Goal: Information Seeking & Learning: Learn about a topic

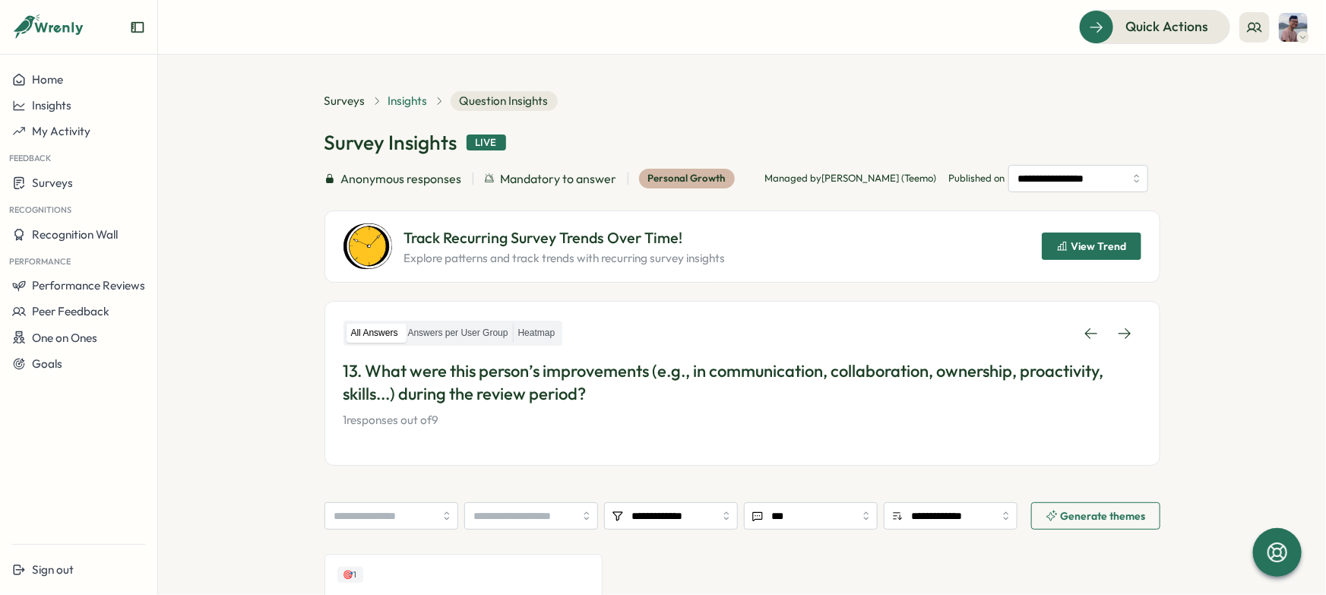
click at [407, 104] on span "Insights" at bounding box center [408, 101] width 40 height 17
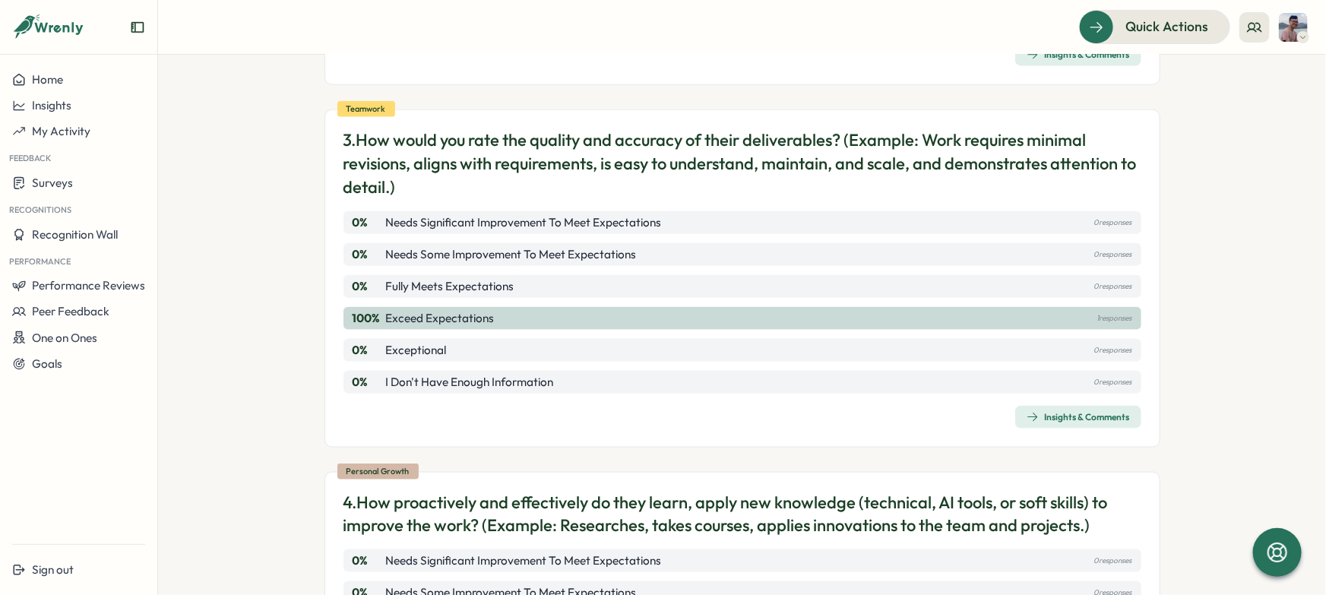
scroll to position [821, 0]
click at [1220, 339] on section "Surveys Insights 2025 Q3 - Performance Review for Nam Pham (Team-scoped) View H…" at bounding box center [742, 325] width 1168 height 540
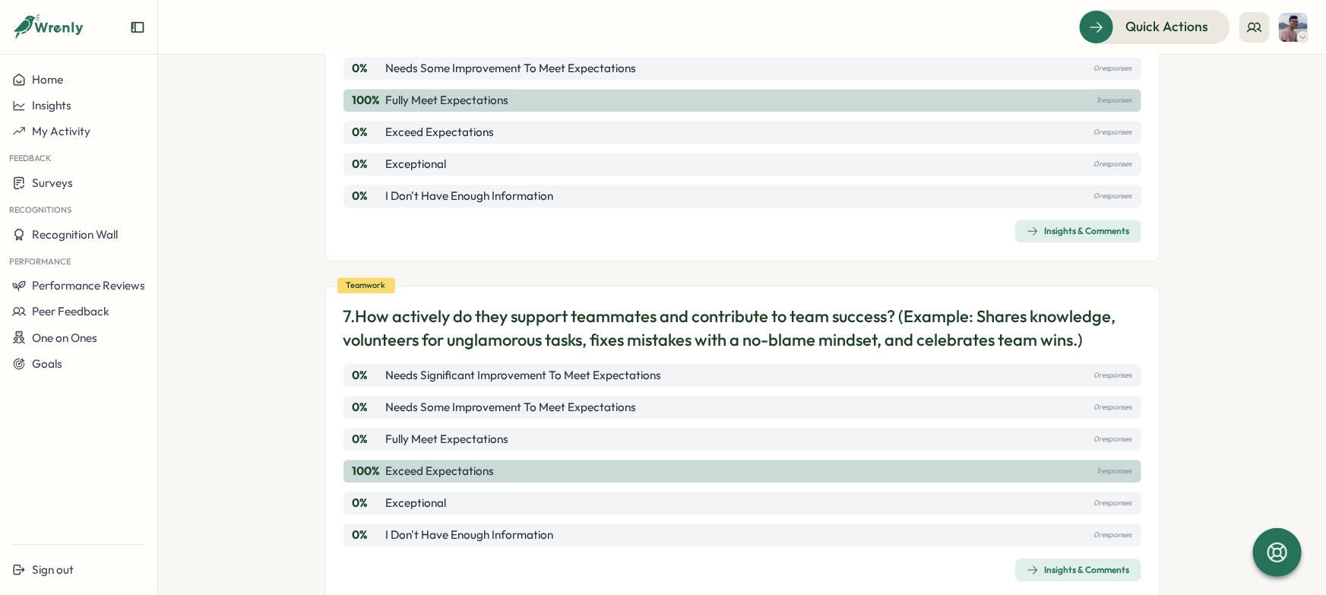
scroll to position [2047, 0]
click at [1115, 563] on div "Insights & Comments" at bounding box center [1077, 569] width 103 height 12
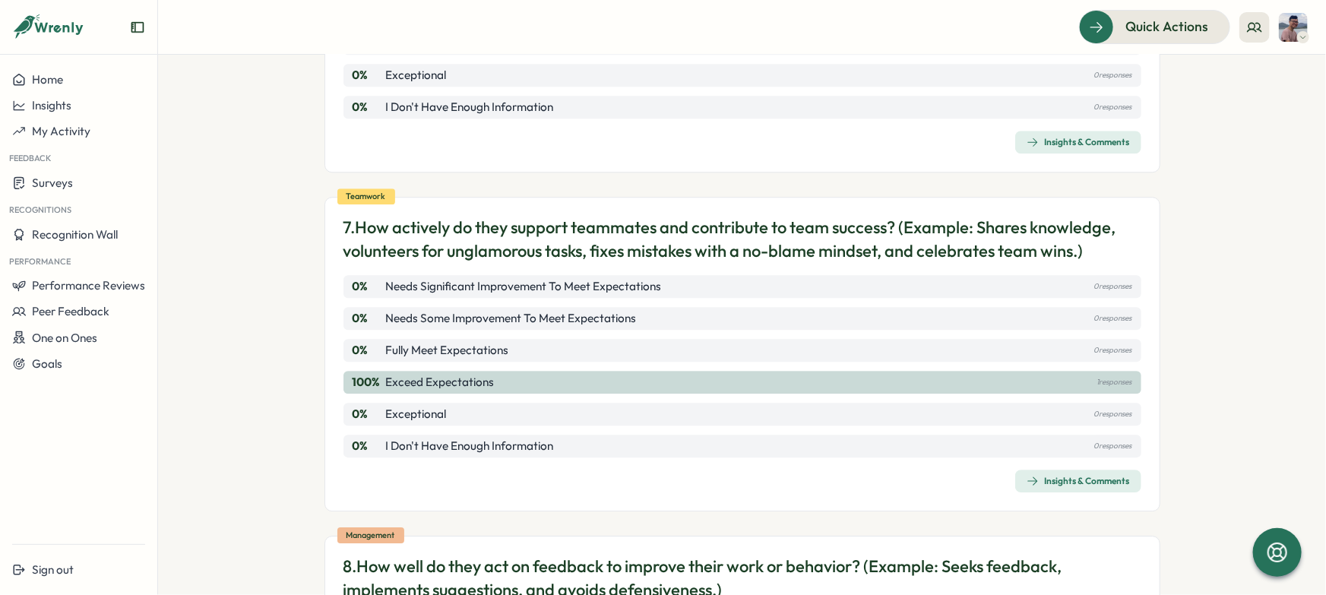
scroll to position [2135, 0]
click at [485, 216] on p "7. How actively do they support teammates and contribute to team success? (Exam…" at bounding box center [742, 239] width 798 height 47
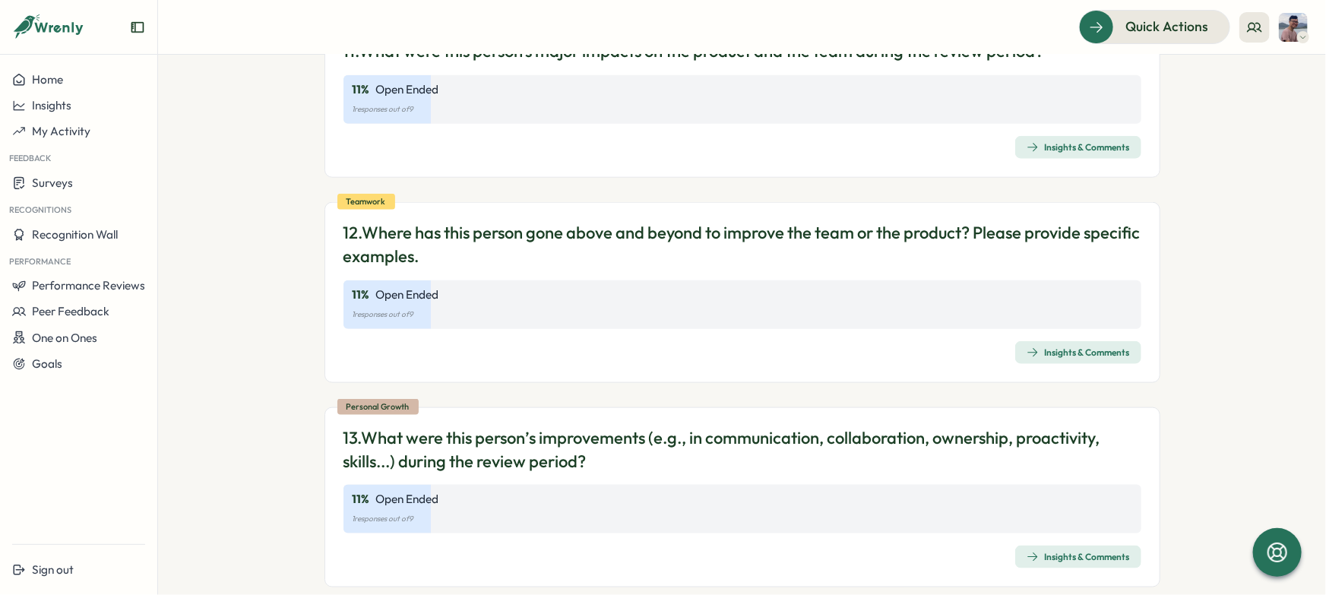
scroll to position [3689, 0]
click at [1049, 346] on div "Insights & Comments" at bounding box center [1077, 352] width 103 height 12
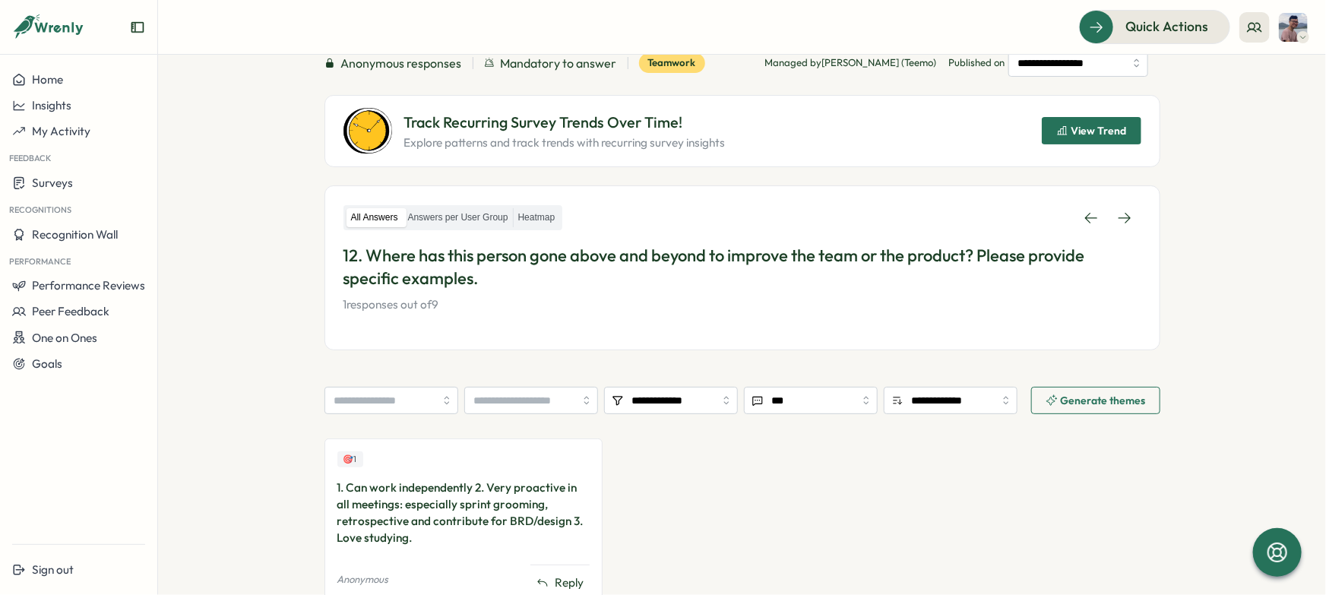
scroll to position [191, 0]
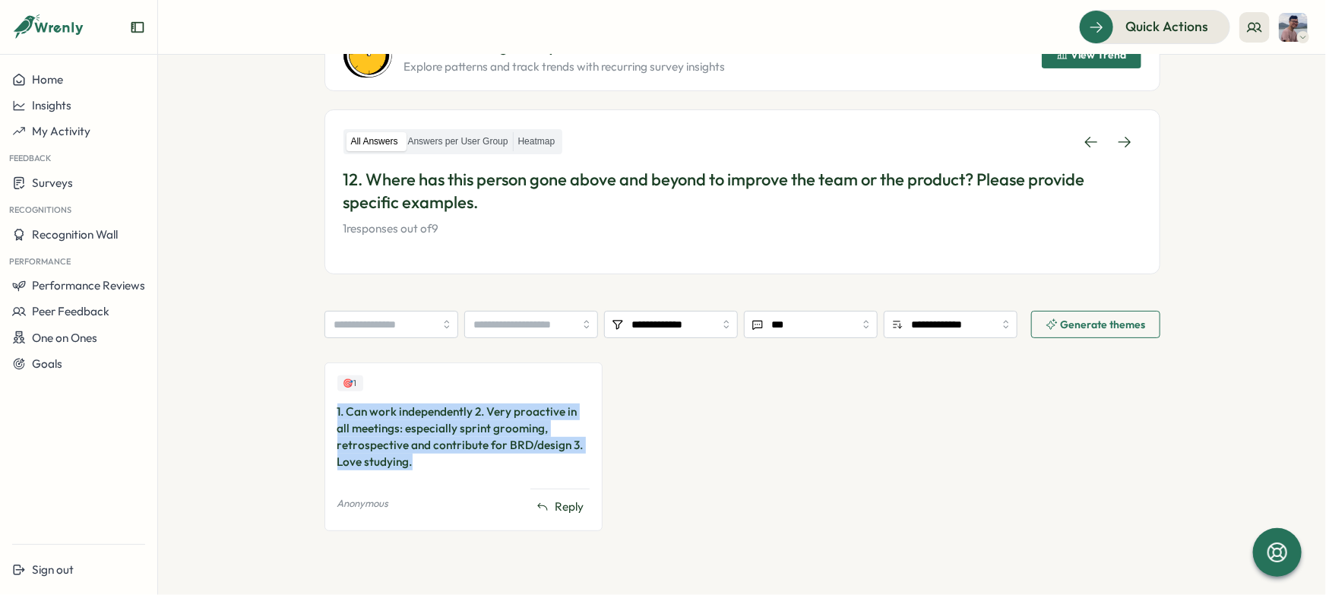
drag, startPoint x: 482, startPoint y: 457, endPoint x: 327, endPoint y: 413, distance: 161.7
click at [327, 413] on div "🎯 1 1. Can work independently 2. Very proactive in all meetings: especially spr…" at bounding box center [463, 446] width 279 height 169
click at [457, 433] on div "1. Can work independently 2. Very proactive in all meetings: especially sprint …" at bounding box center [463, 436] width 253 height 67
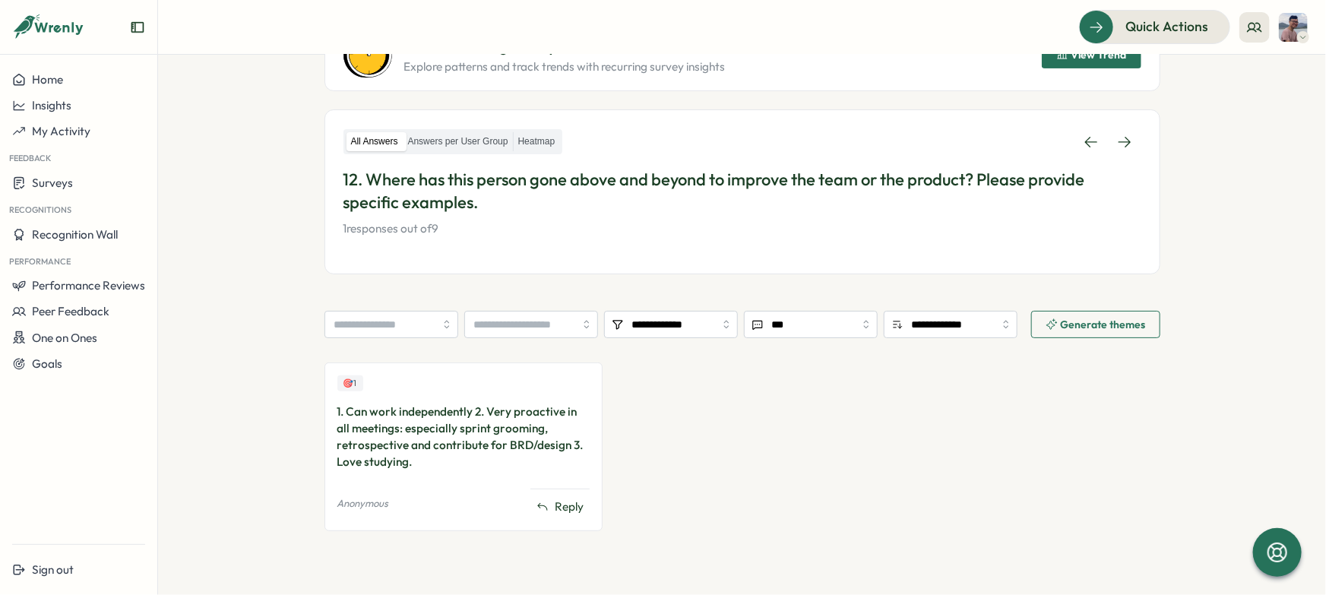
click at [464, 444] on div "1. Can work independently 2. Very proactive in all meetings: especially sprint …" at bounding box center [463, 436] width 253 height 67
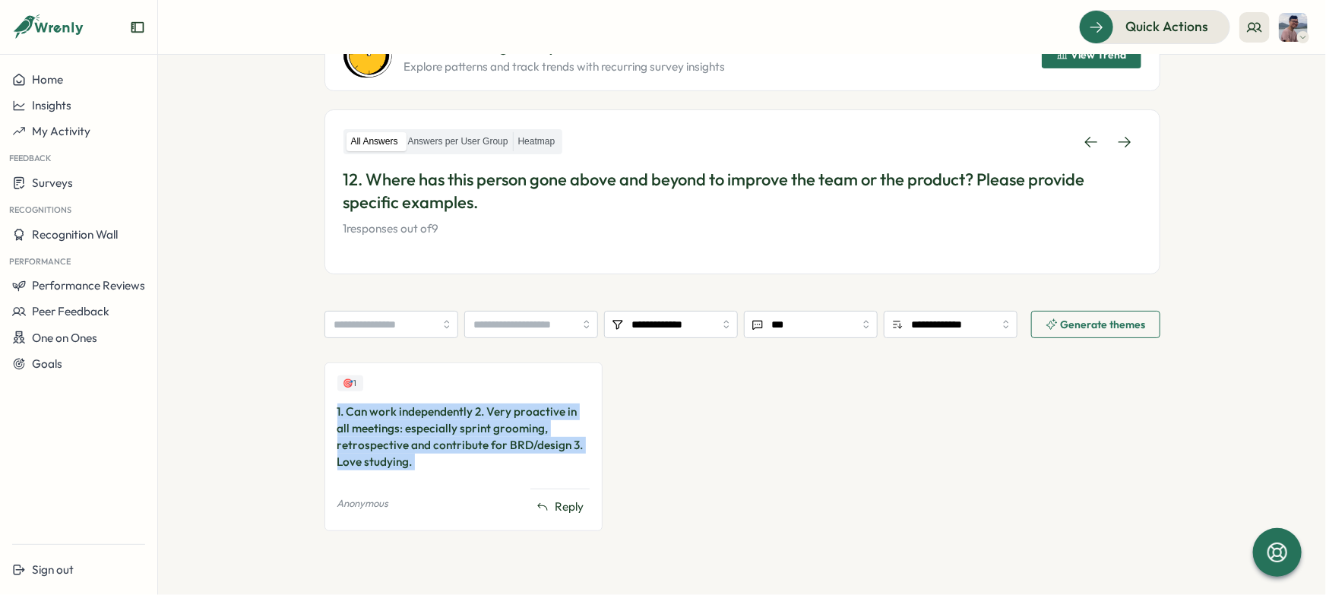
click at [464, 444] on div "1. Can work independently 2. Very proactive in all meetings: especially sprint …" at bounding box center [463, 436] width 253 height 67
click at [470, 445] on div "1. Can work independently 2. Very proactive in all meetings: especially sprint …" at bounding box center [463, 436] width 253 height 67
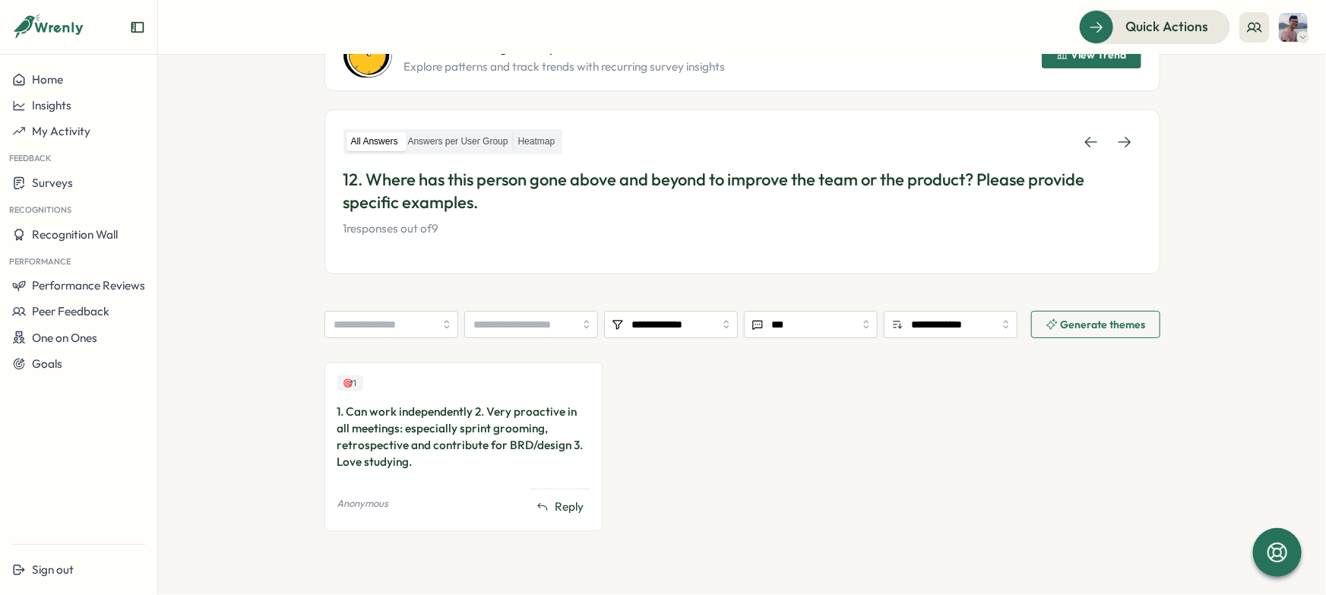
click at [513, 447] on div "1. Can work independently 2. Very proactive in all meetings: especially sprint …" at bounding box center [463, 436] width 253 height 67
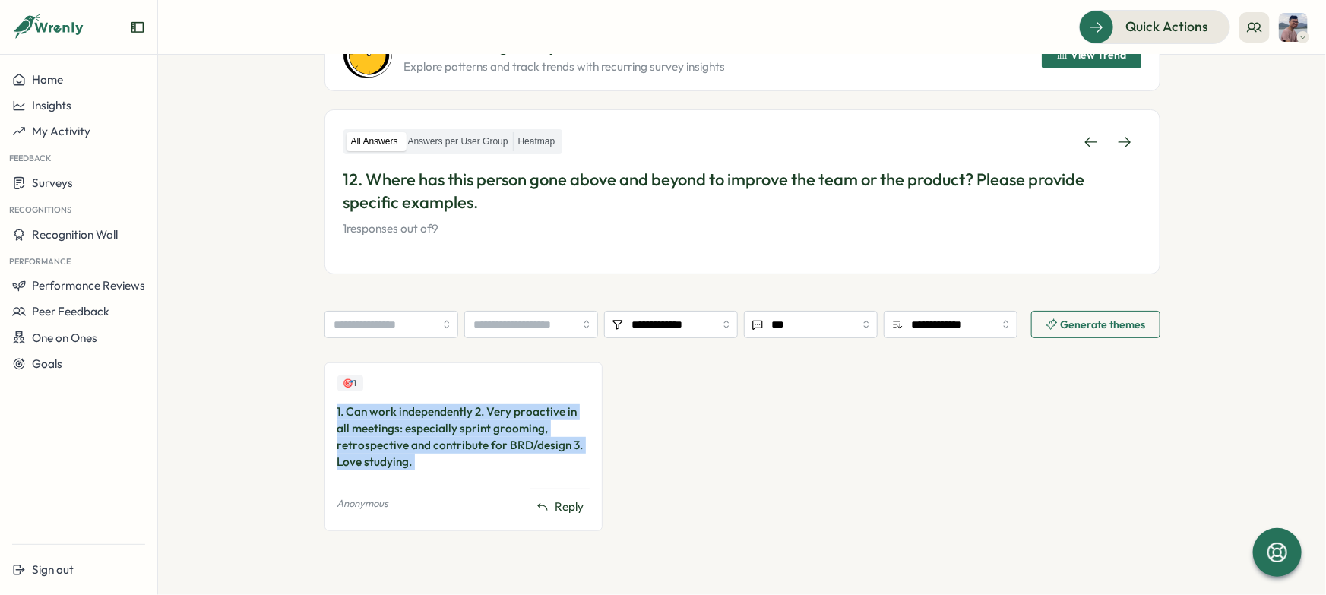
click at [513, 447] on div "1. Can work independently 2. Very proactive in all meetings: especially sprint …" at bounding box center [463, 436] width 253 height 67
click at [631, 431] on div "🎯 1 1. Can work independently 2. Very proactive in all meetings: especially spr…" at bounding box center [742, 454] width 836 height 184
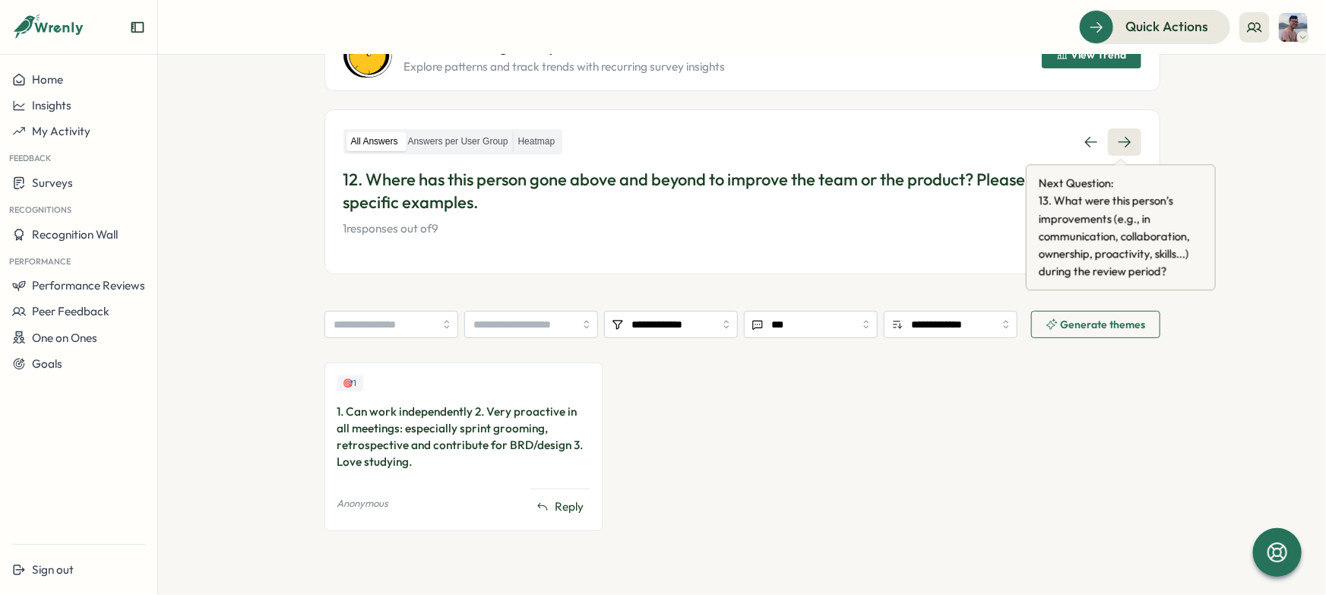
click at [1122, 143] on icon at bounding box center [1124, 141] width 15 height 15
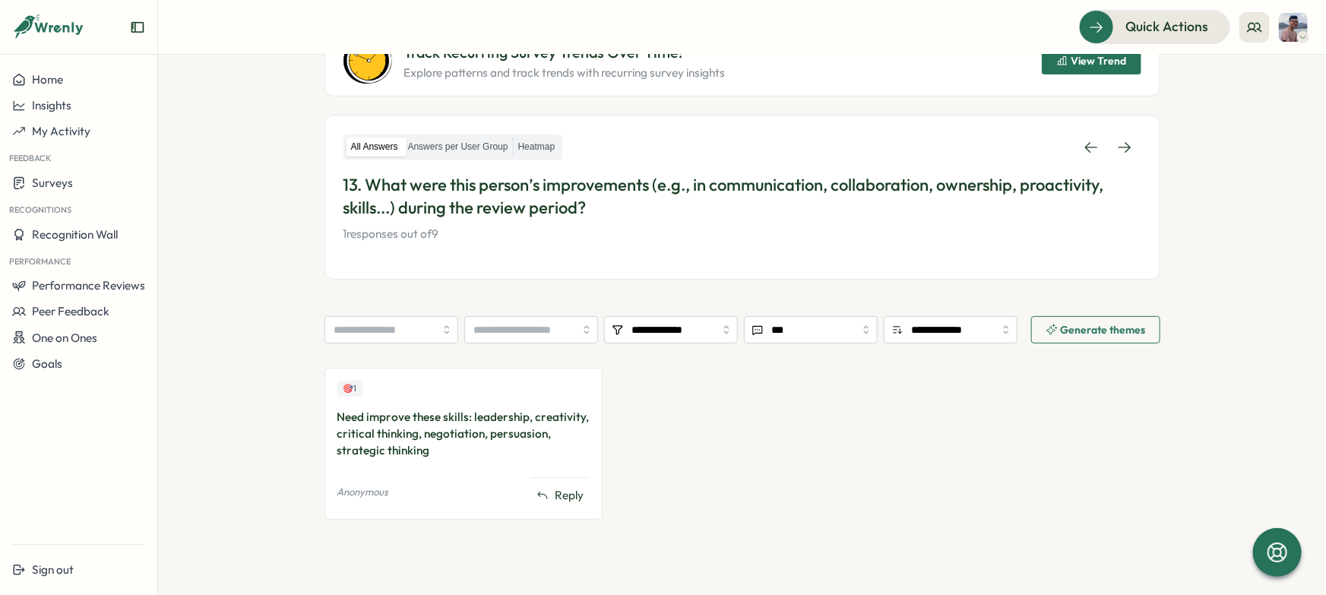
scroll to position [191, 0]
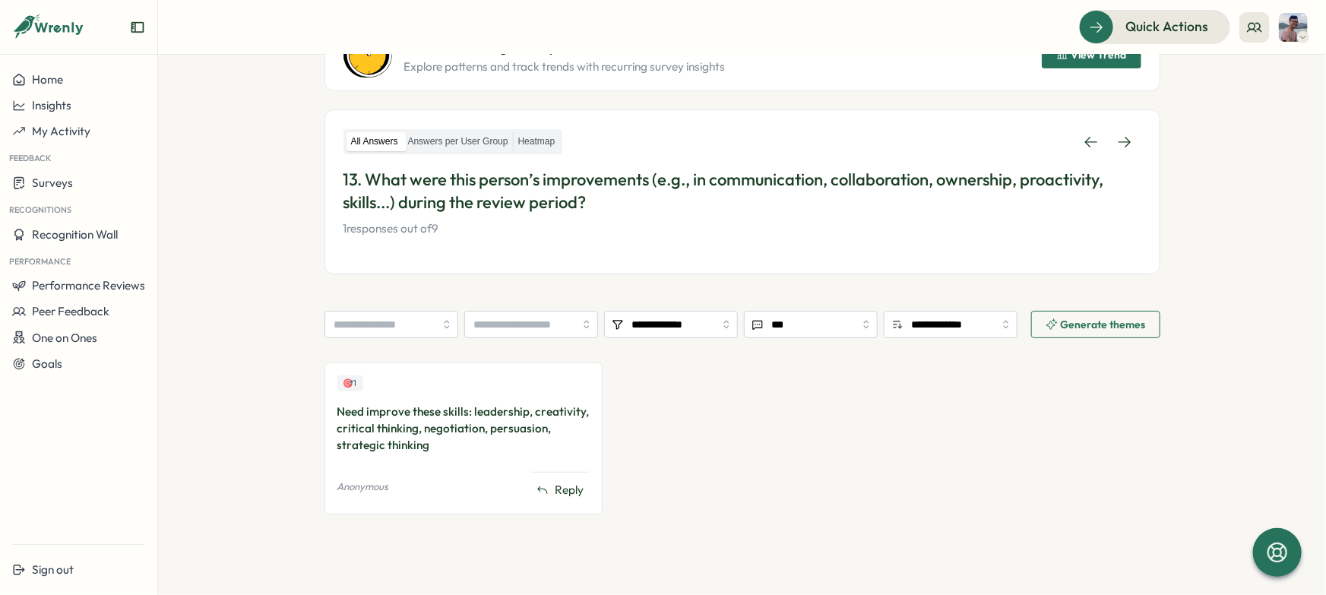
click at [497, 412] on div "Need improve these skills: leadership, creativity, critical thinking, negotiati…" at bounding box center [463, 428] width 253 height 50
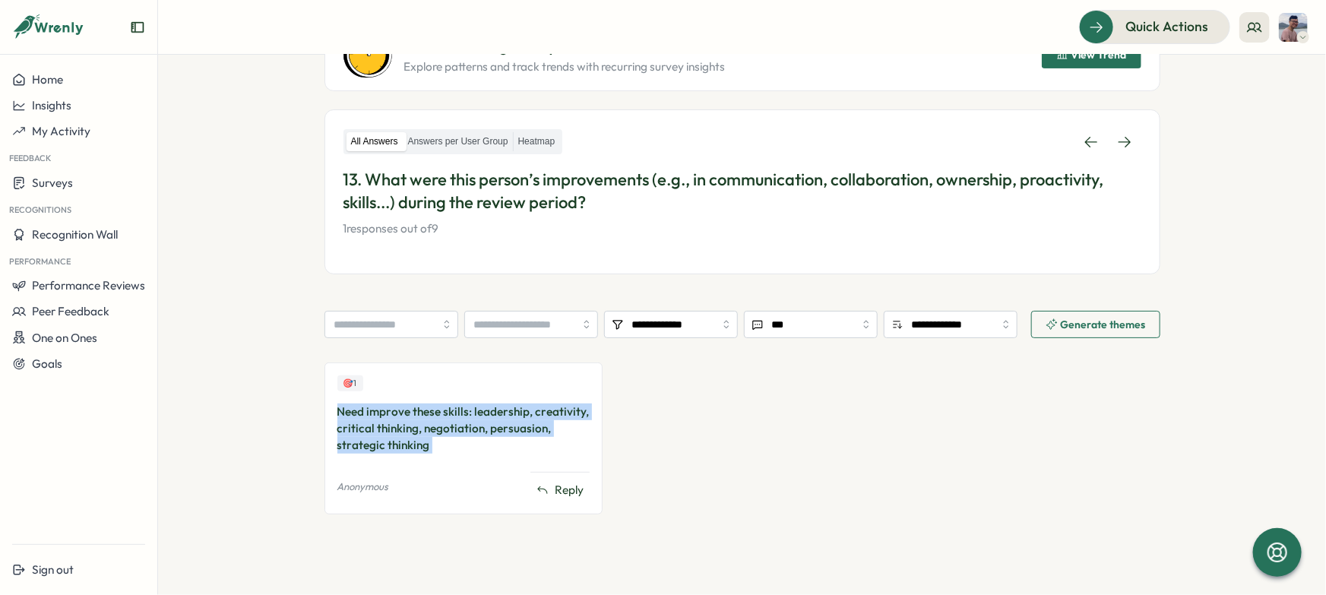
click at [497, 412] on div "Need improve these skills: leadership, creativity, critical thinking, negotiati…" at bounding box center [463, 428] width 253 height 50
click at [487, 382] on div at bounding box center [487, 382] width 0 height 0
click at [304, 594] on div at bounding box center [152, 595] width 304 height 0
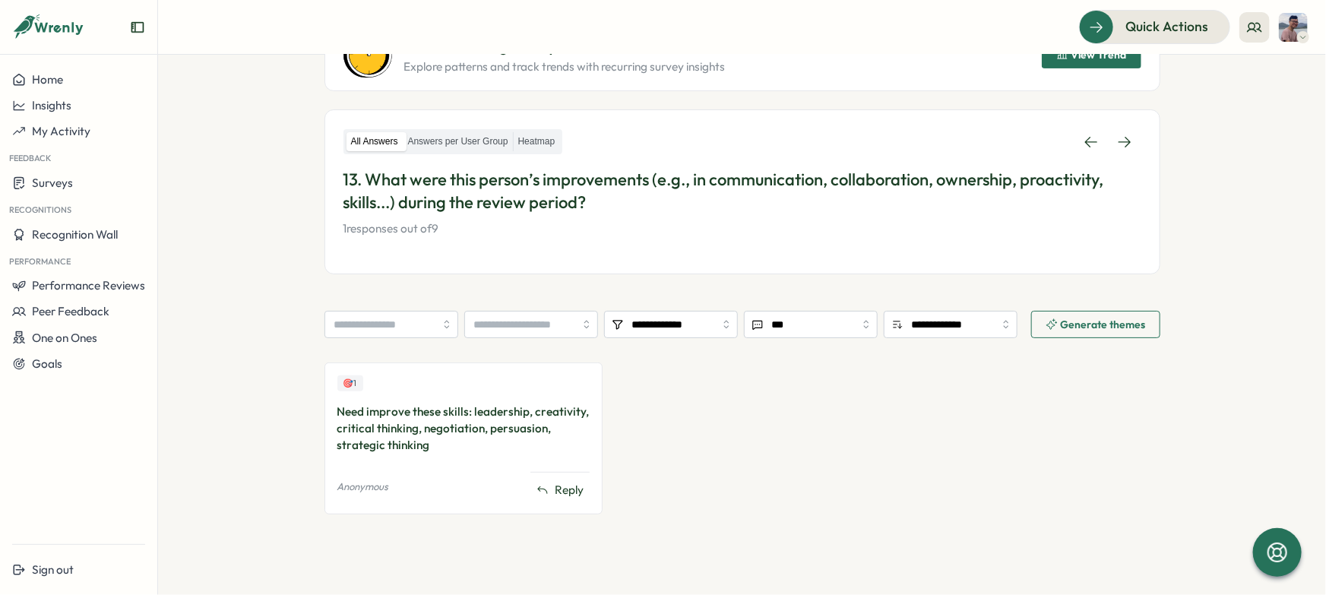
click at [304, 594] on div at bounding box center [152, 595] width 304 height 0
click at [515, 437] on div "Need improve these skills: leadership, creativity, critical thinking, negotiati…" at bounding box center [463, 428] width 253 height 50
click at [515, 427] on div "Need improve these skills: leadership, creativity, critical thinking, negotiati…" at bounding box center [463, 428] width 253 height 50
click at [505, 399] on div at bounding box center [505, 399] width 0 height 0
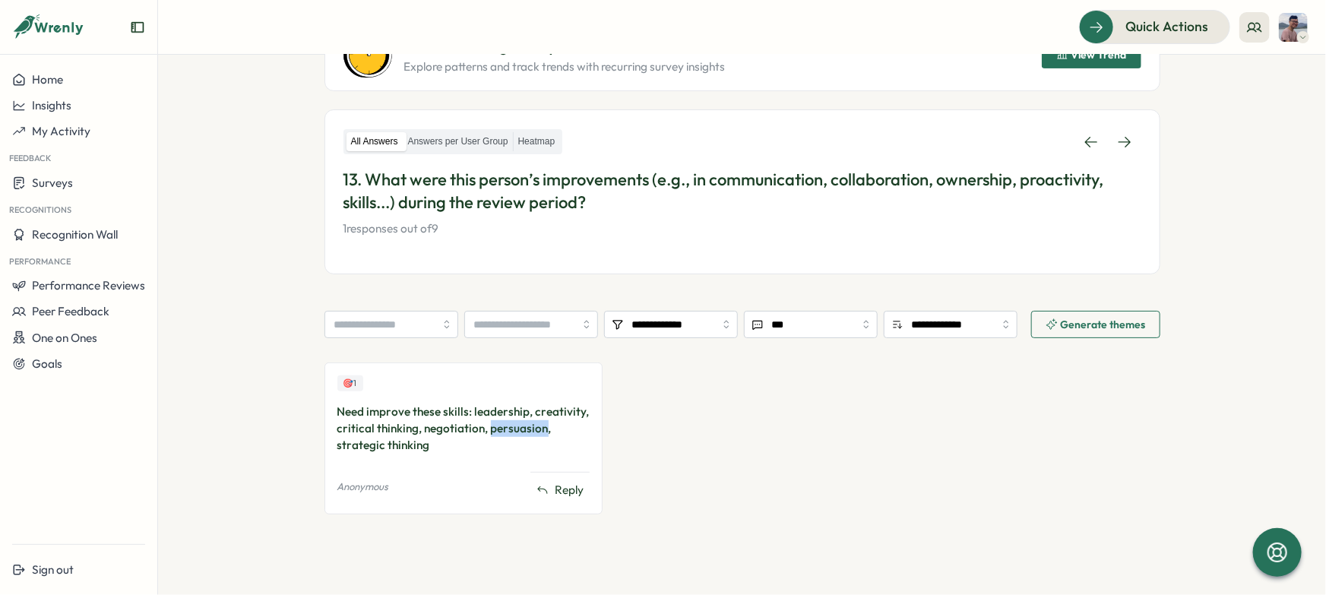
click at [304, 594] on div at bounding box center [152, 595] width 304 height 0
click at [834, 378] on div "🎯 1 Need improve these skills: leadership, creativity, critical thinking, negot…" at bounding box center [742, 445] width 836 height 167
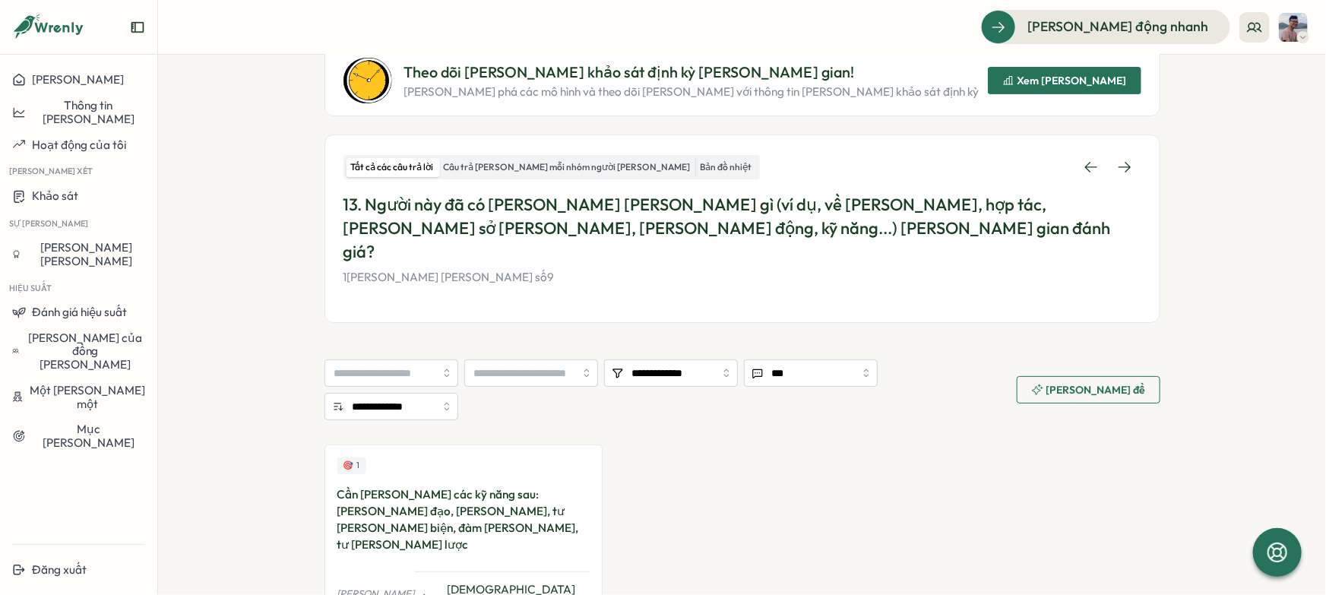
click at [498, 487] on font "Cần cải thiện các kỹ năng sau: lãnh đạo, sáng tạo, tư duy phản biện, đàm phán, …" at bounding box center [458, 519] width 242 height 65
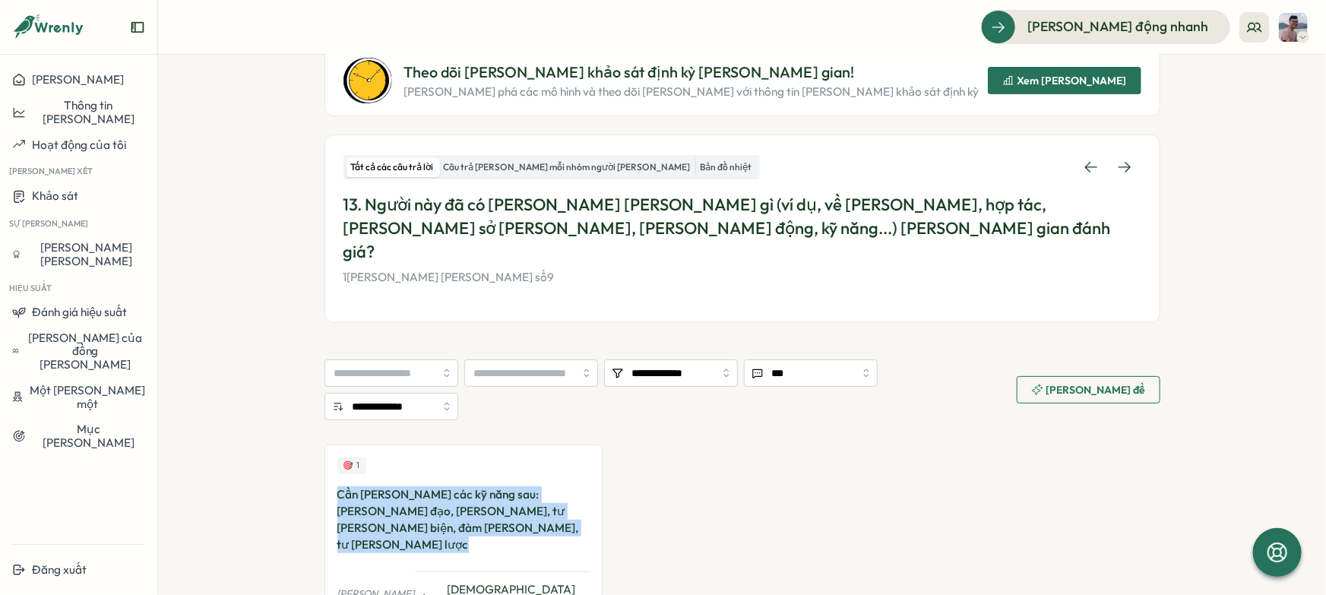
click at [498, 487] on font "Cần cải thiện các kỹ năng sau: lãnh đạo, sáng tạo, tư duy phản biện, đàm phán, …" at bounding box center [458, 519] width 242 height 65
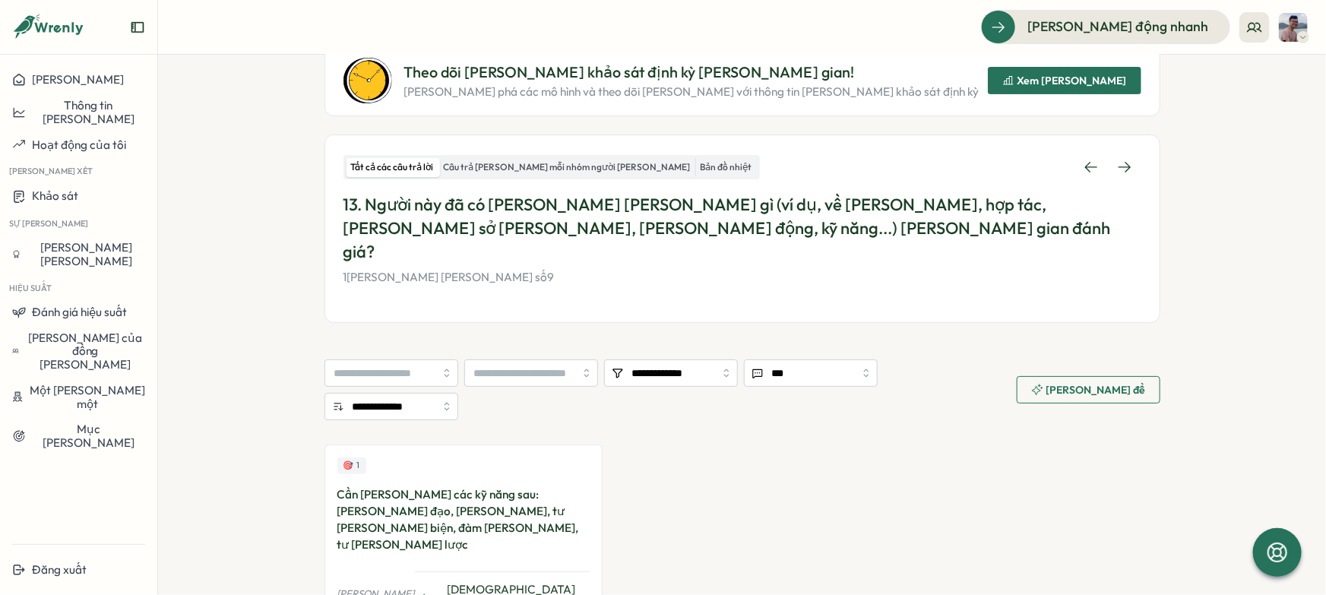
click at [687, 444] on div "🎯 1 Cần cải thiện các kỹ năng sau: lãnh đạo, sáng tạo, tư duy phản biện, đàm ph…" at bounding box center [742, 544] width 836 height 201
click at [1127, 160] on icon at bounding box center [1124, 167] width 15 height 15
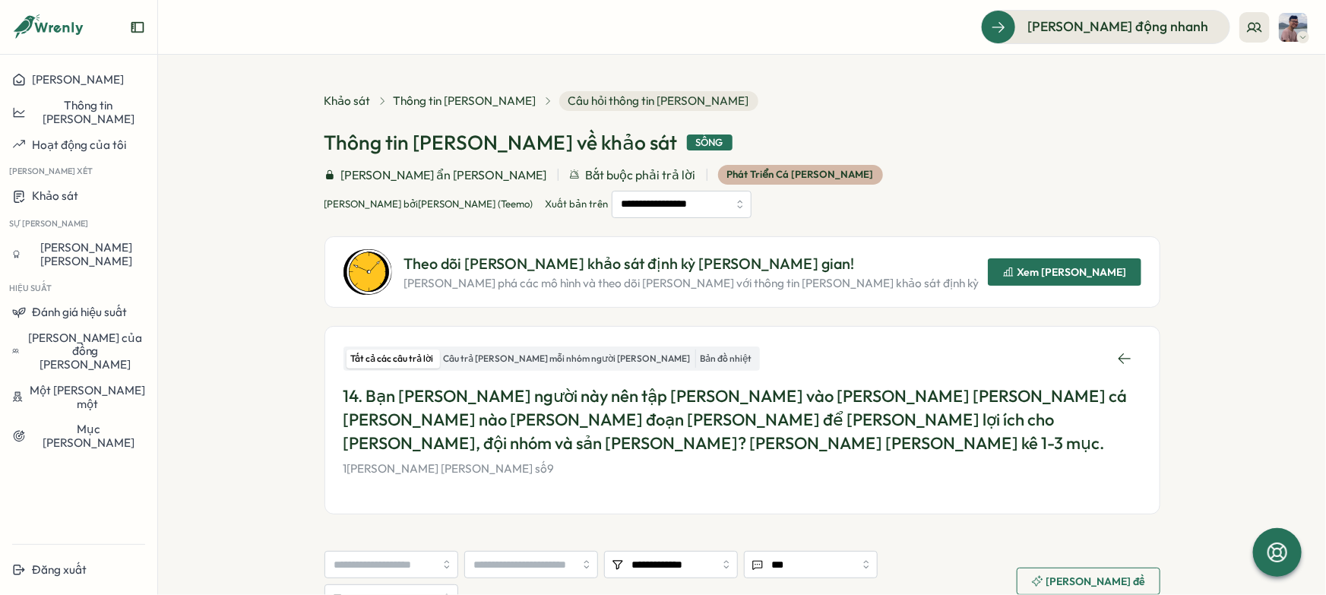
scroll to position [191, 0]
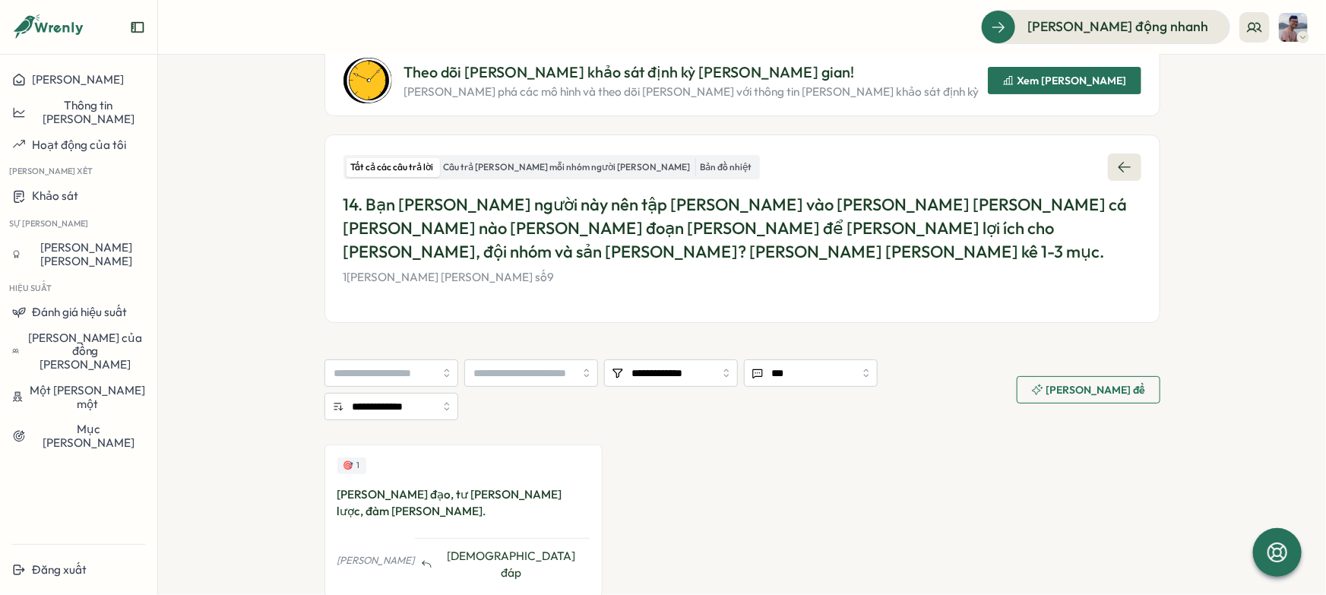
click at [1117, 160] on icon at bounding box center [1124, 167] width 15 height 15
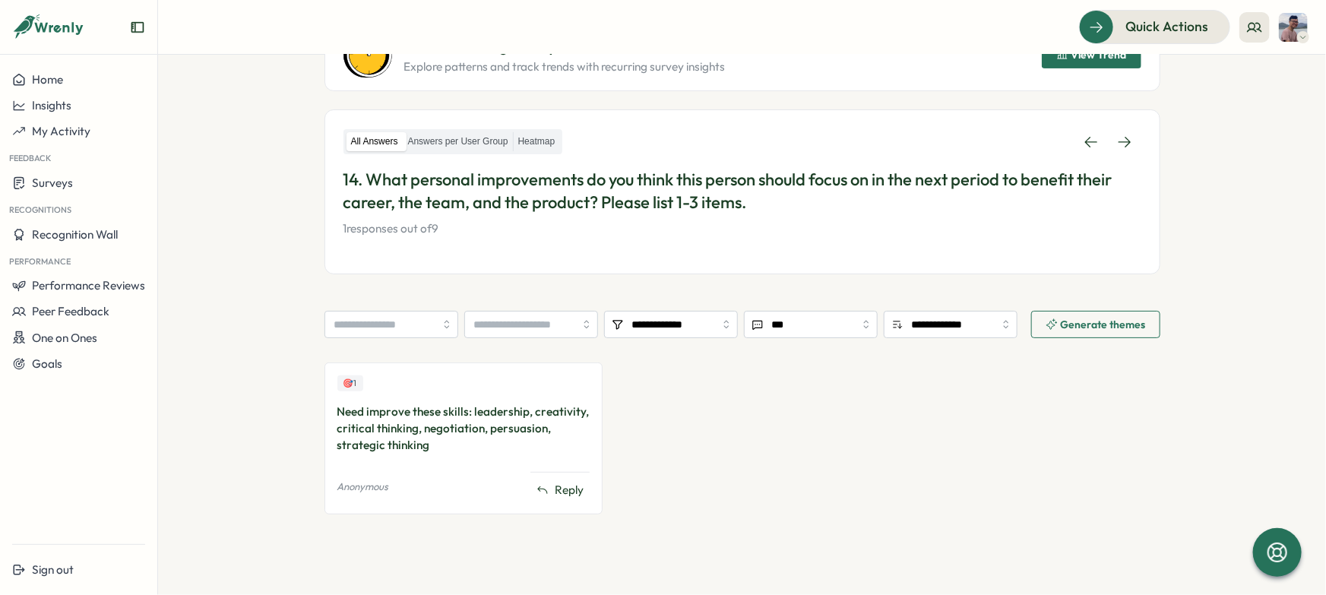
click at [805, 447] on div "🎯 1 Need improve these skills: leadership, creativity, critical thinking, negot…" at bounding box center [742, 445] width 836 height 167
click at [374, 489] on p "Anonymous" at bounding box center [363, 487] width 52 height 14
click at [461, 436] on div "Need improve these skills: leadership, creativity, critical thinking, negotiati…" at bounding box center [463, 428] width 253 height 50
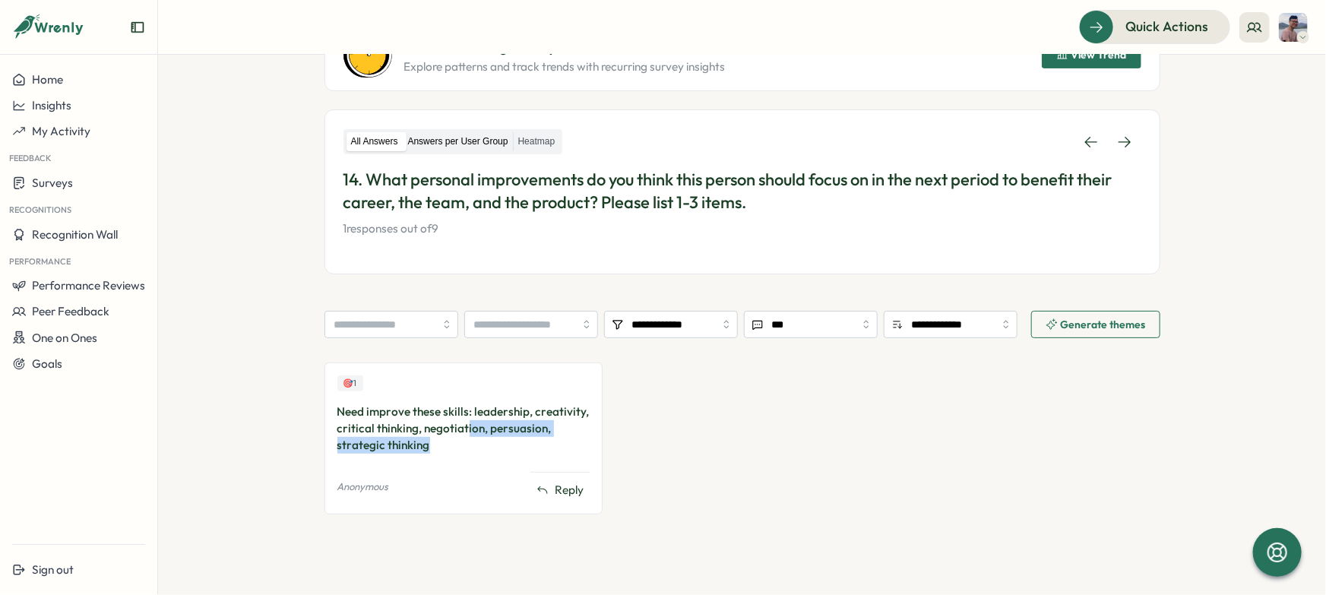
click at [459, 137] on label "Answers per User Group" at bounding box center [457, 141] width 109 height 19
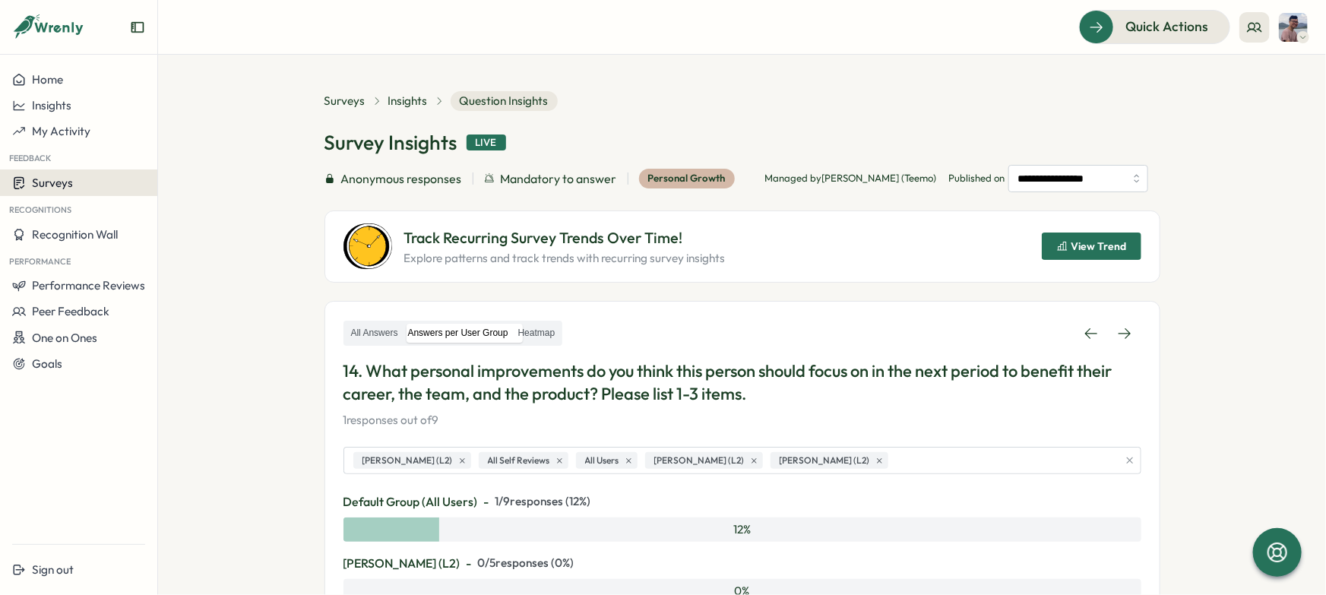
click at [62, 172] on button "Surveys" at bounding box center [78, 182] width 157 height 27
click at [221, 171] on div "Insights" at bounding box center [217, 168] width 113 height 17
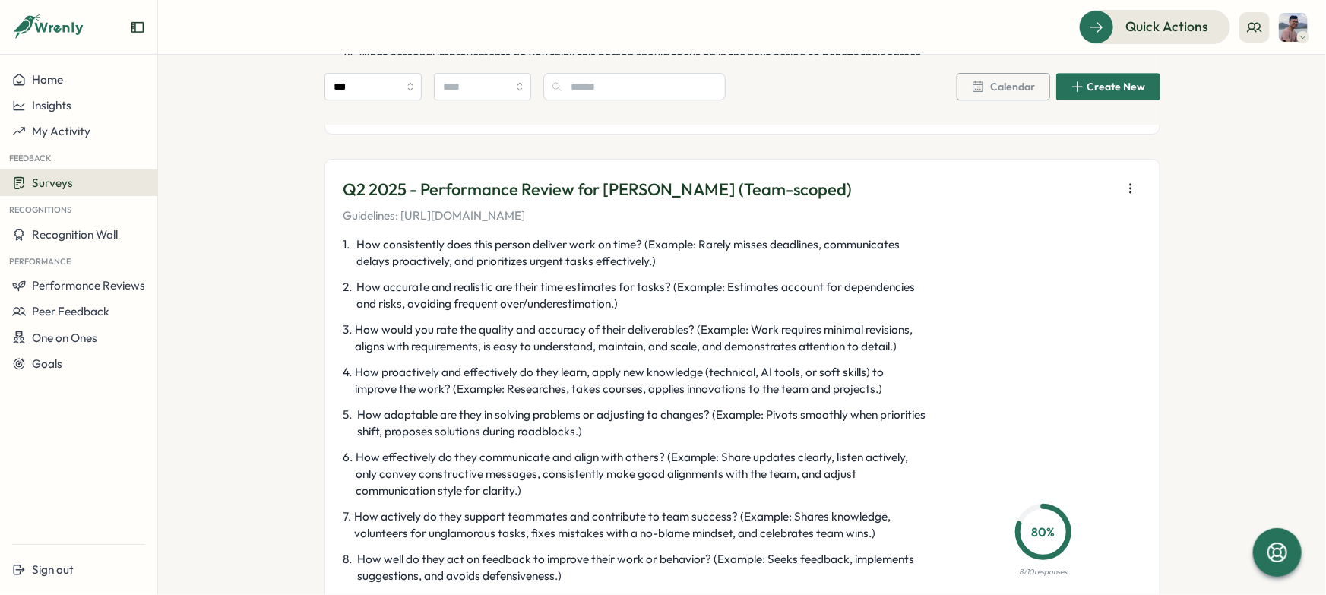
scroll to position [5341, 0]
click at [1133, 191] on icon "button" at bounding box center [1130, 188] width 15 height 15
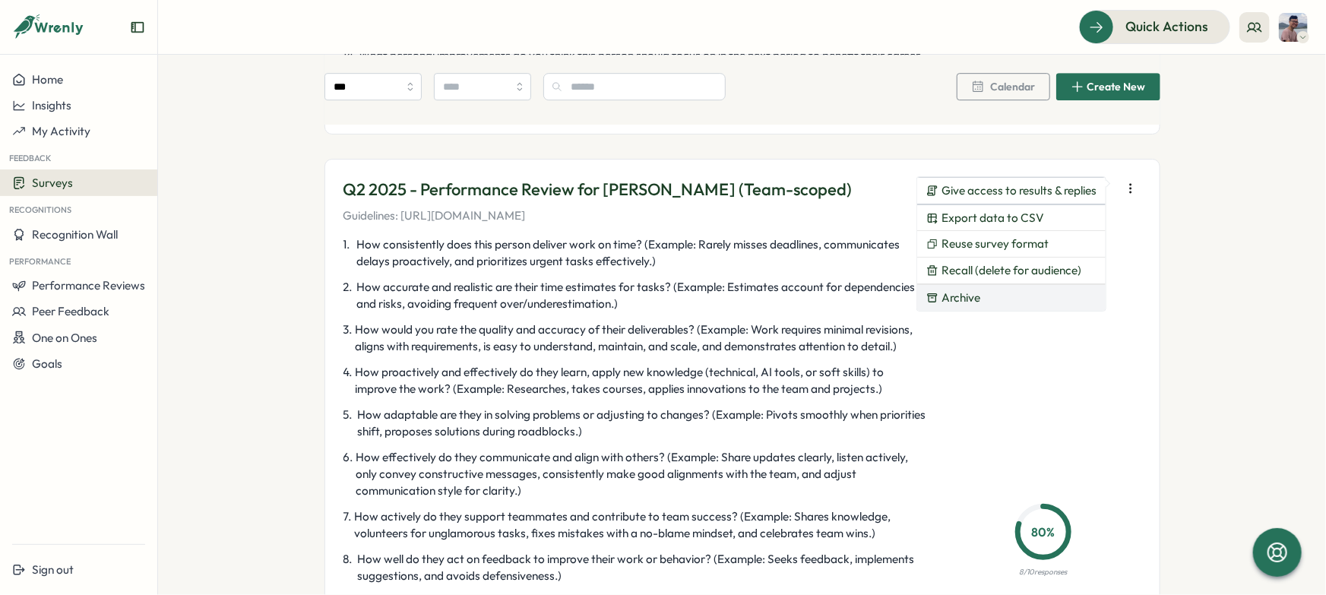
click at [1051, 289] on button "Archive" at bounding box center [1011, 298] width 188 height 26
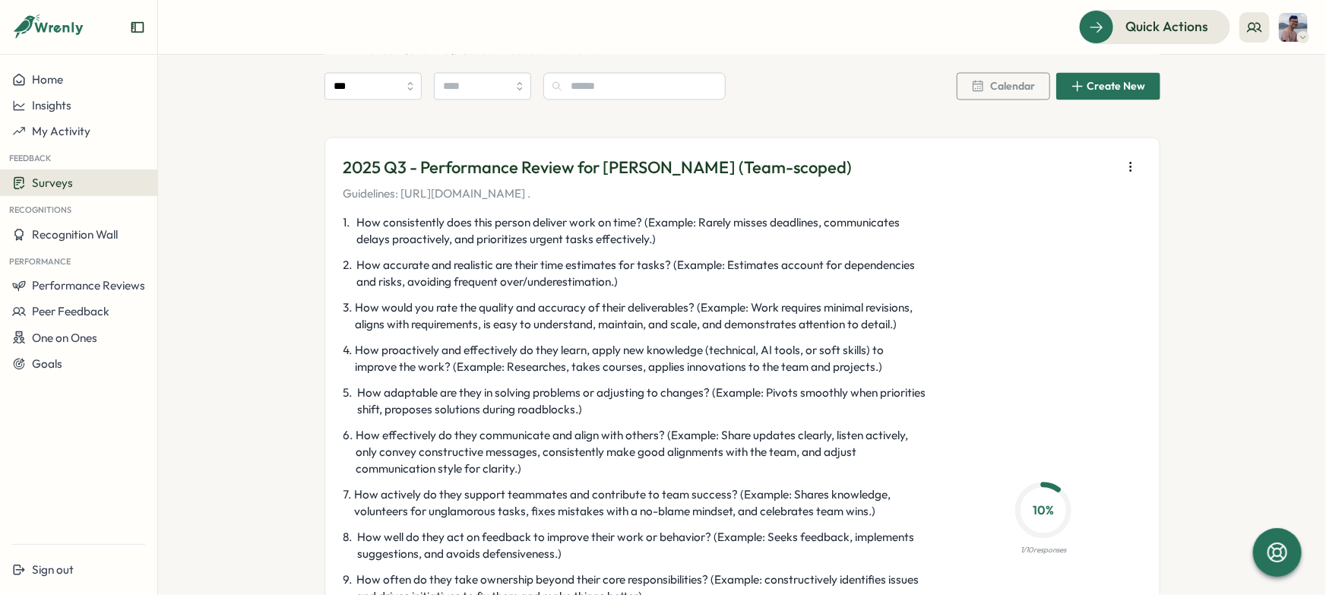
scroll to position [1962, 0]
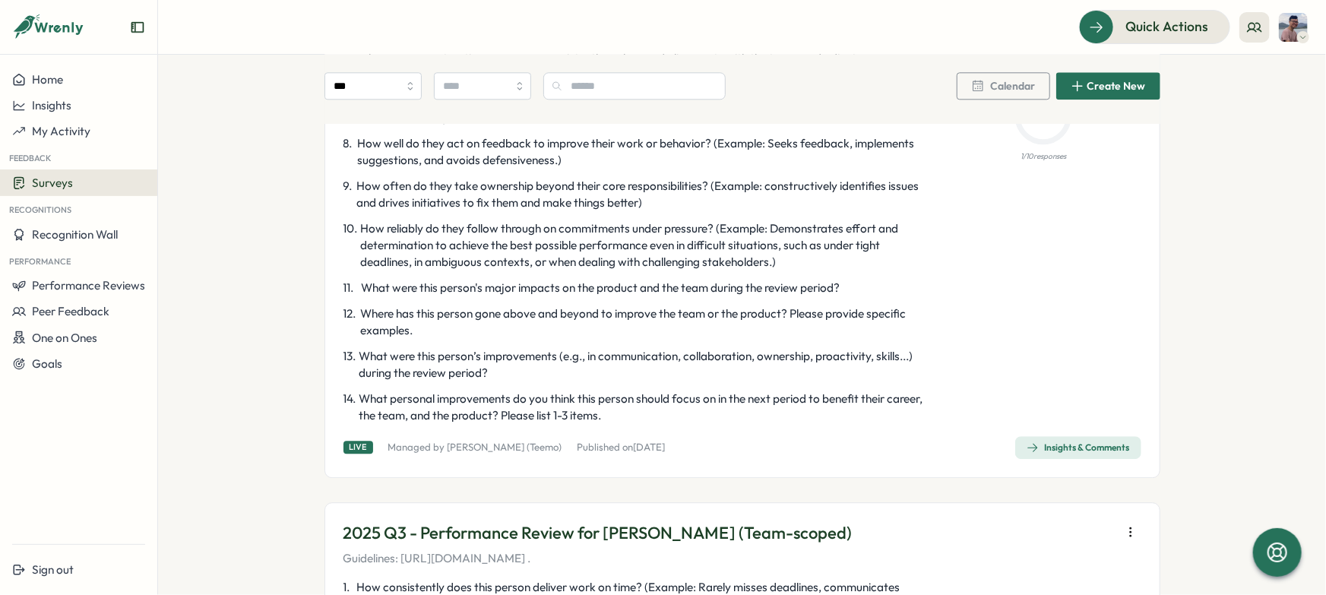
click at [1096, 451] on div "Insights & Comments" at bounding box center [1077, 447] width 103 height 12
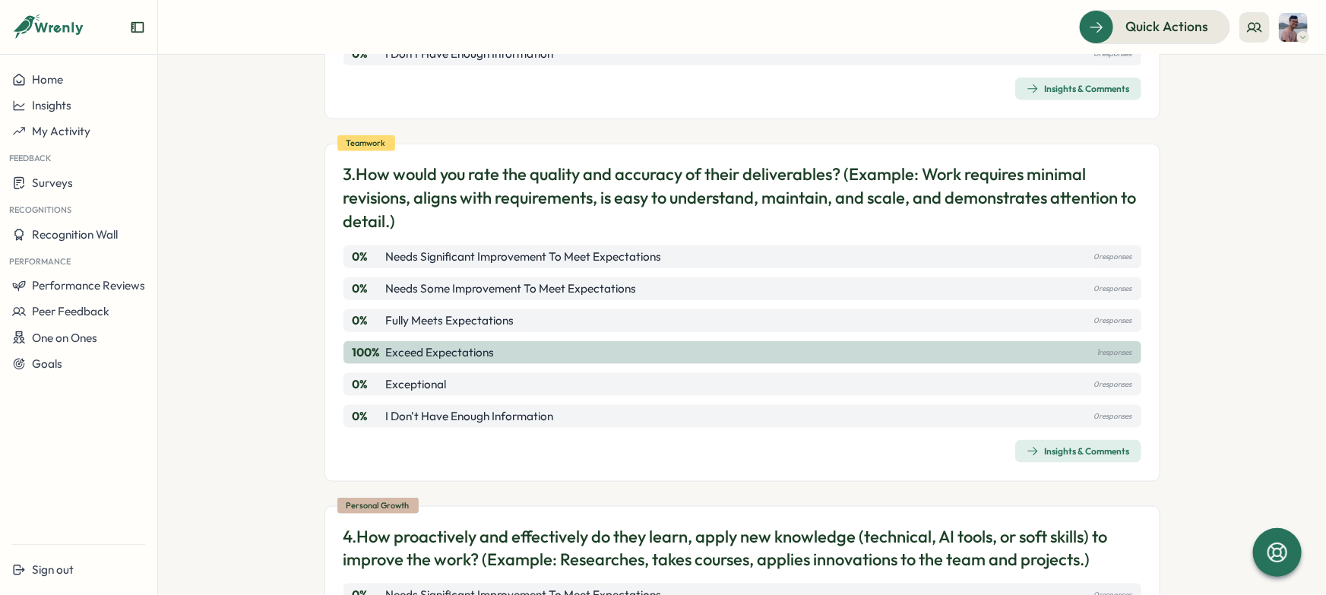
scroll to position [893, 0]
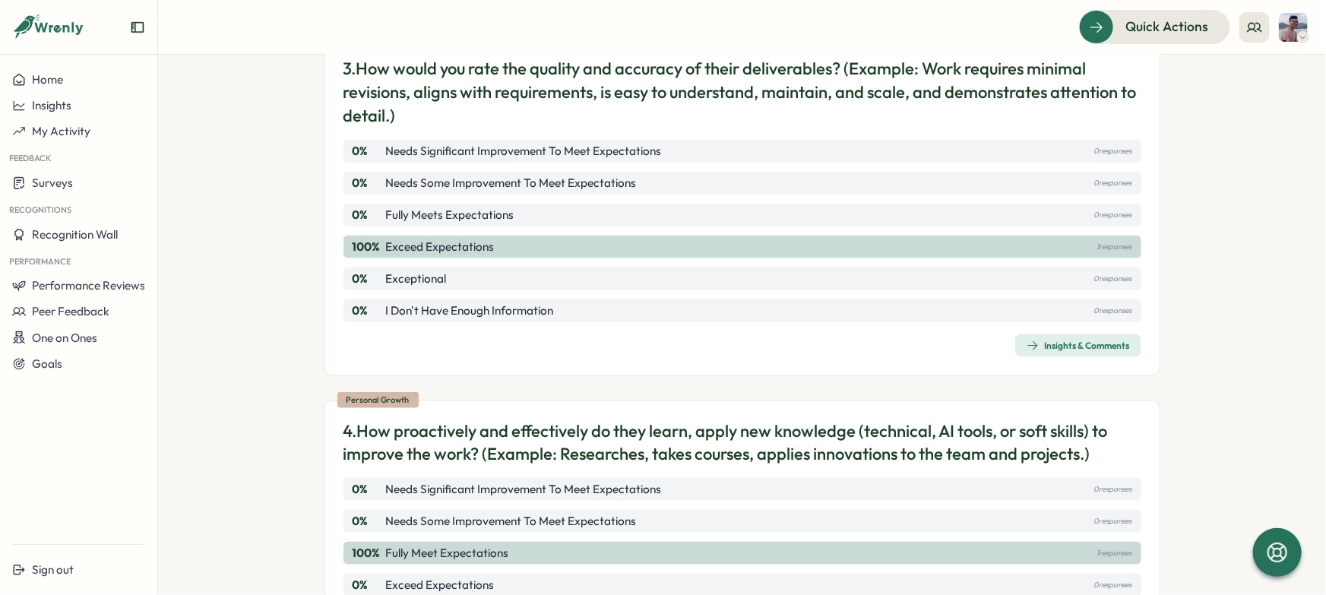
click at [909, 424] on p "4. How proactively and effectively do they learn, apply new knowledge (technica…" at bounding box center [742, 442] width 798 height 47
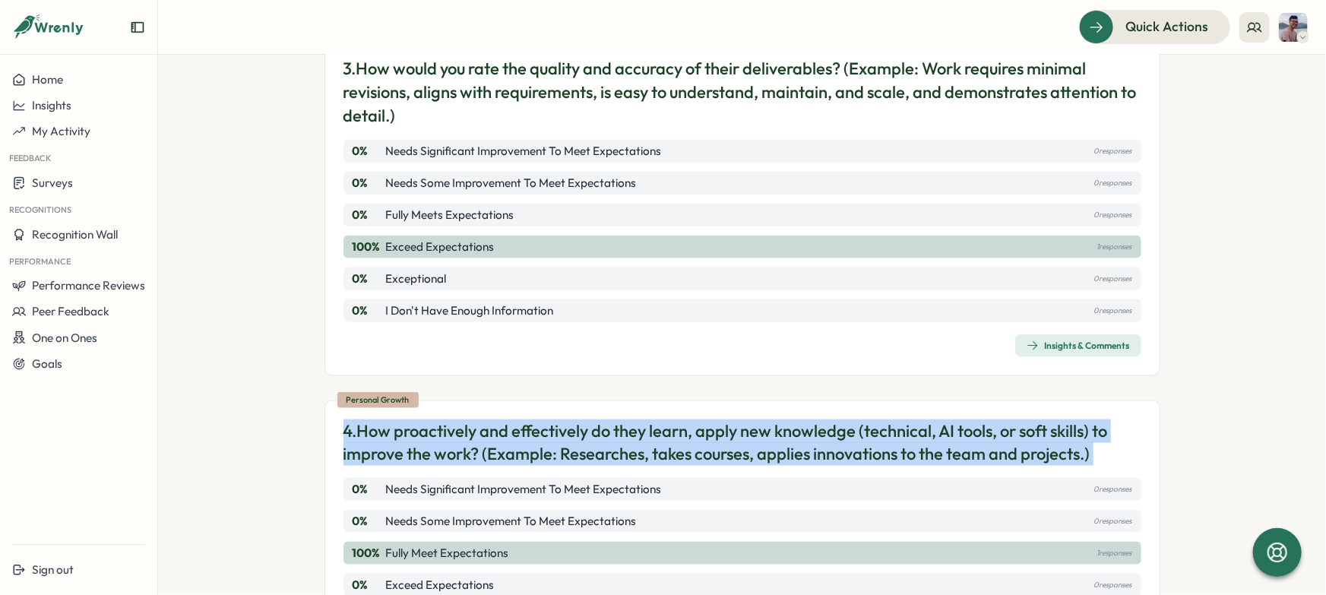
click at [909, 424] on p "4. How proactively and effectively do they learn, apply new knowledge (technica…" at bounding box center [742, 442] width 798 height 47
click at [957, 420] on p "4. How proactively and effectively do they learn, apply new knowledge (technica…" at bounding box center [742, 442] width 798 height 47
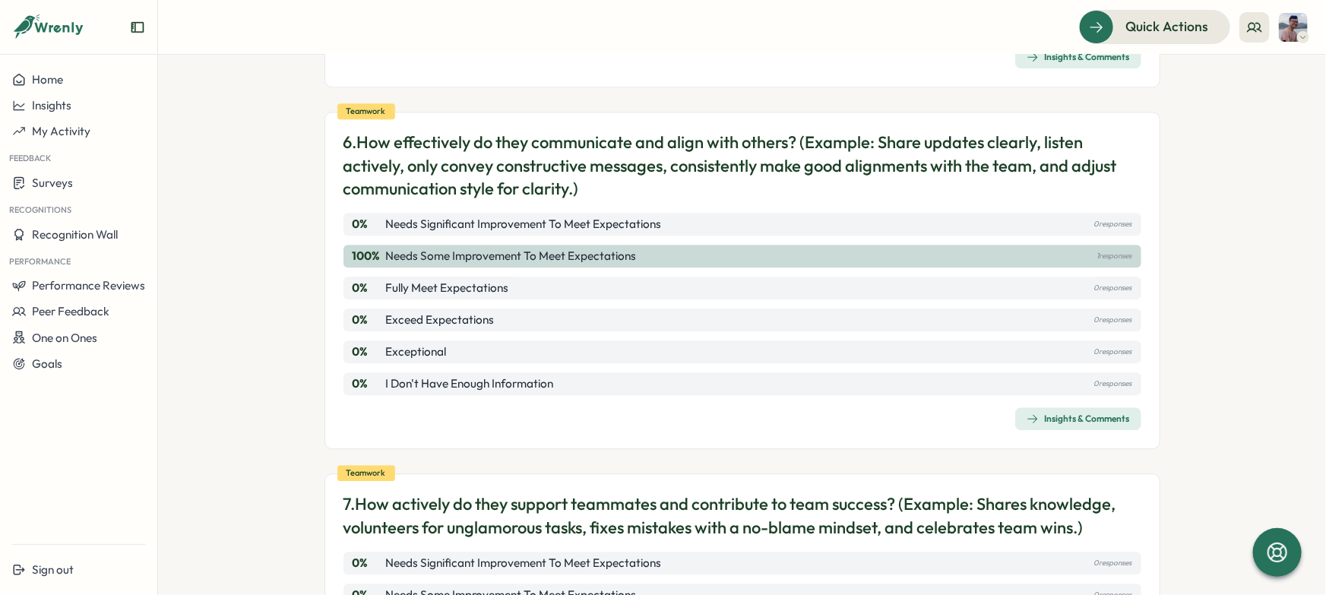
scroll to position [1806, 0]
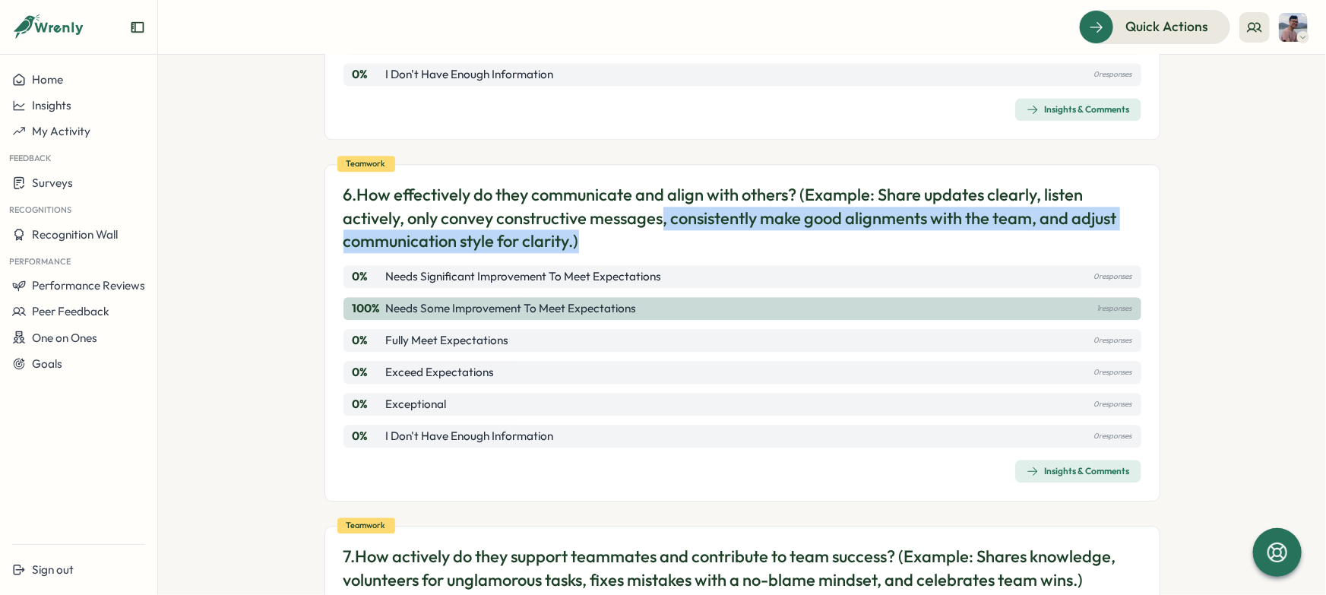
drag, startPoint x: 662, startPoint y: 185, endPoint x: 695, endPoint y: 204, distance: 38.2
click at [695, 204] on p "6. How effectively do they communicate and align with others? (Example: Share u…" at bounding box center [742, 218] width 798 height 70
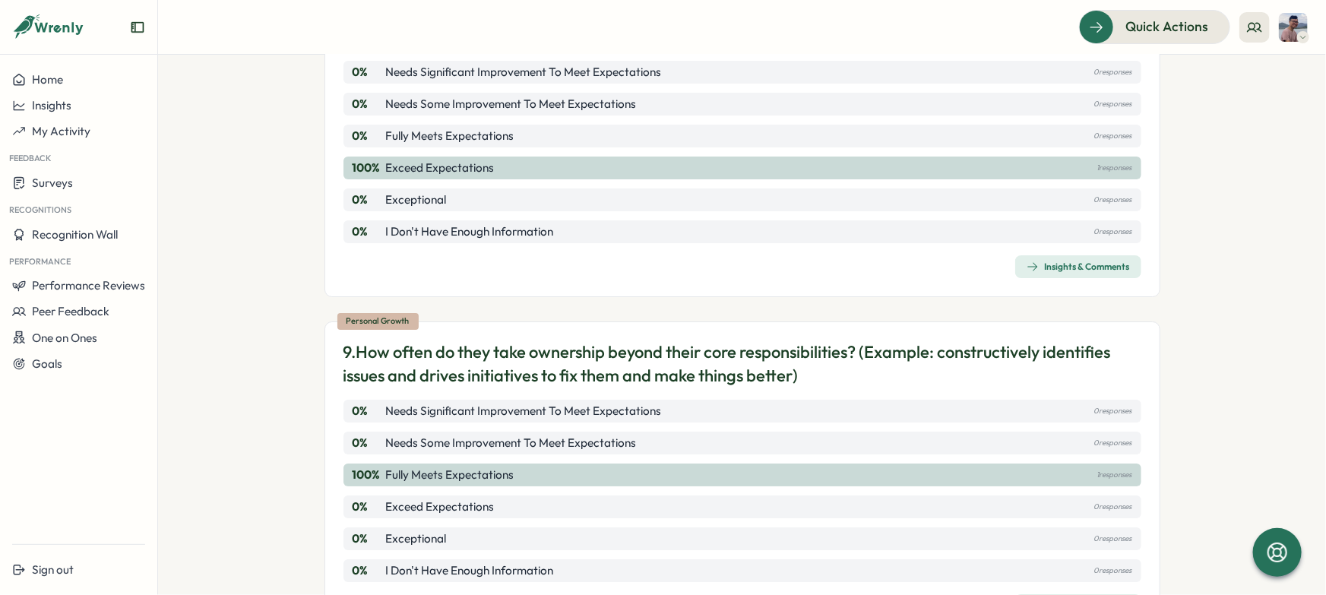
scroll to position [2775, 0]
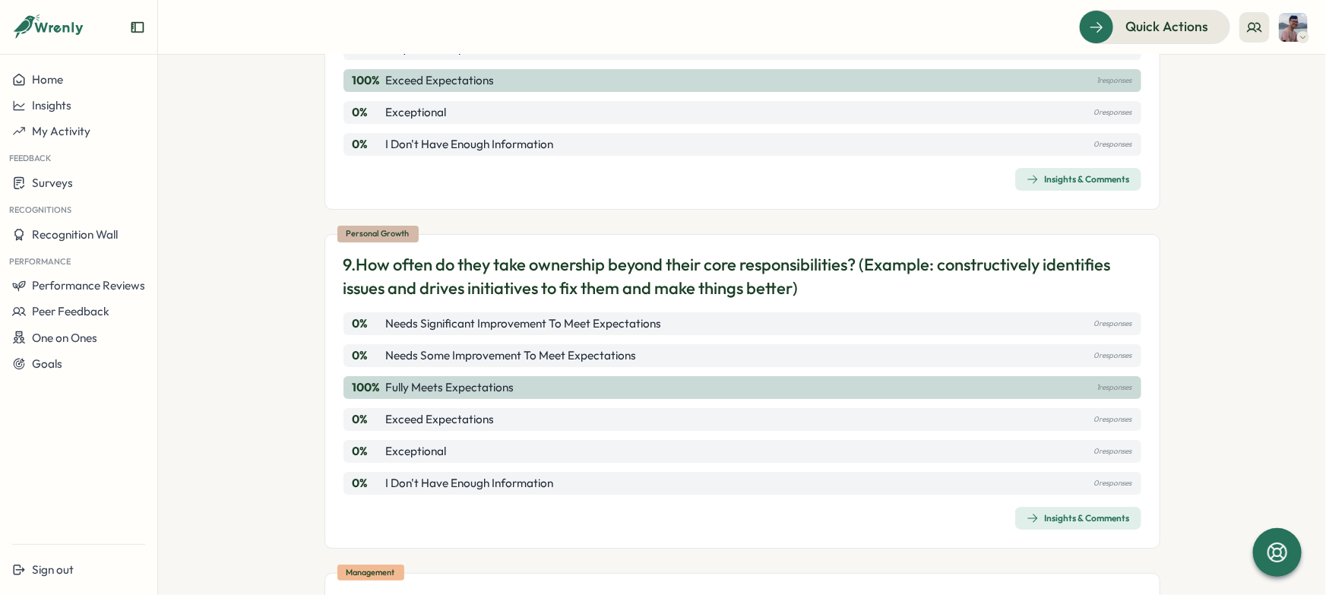
click at [1042, 258] on p "9. How often do they take ownership beyond their core responsibilities? (Exampl…" at bounding box center [742, 276] width 798 height 47
click at [826, 253] on p "9. How often do they take ownership beyond their core responsibilities? (Exampl…" at bounding box center [742, 276] width 798 height 47
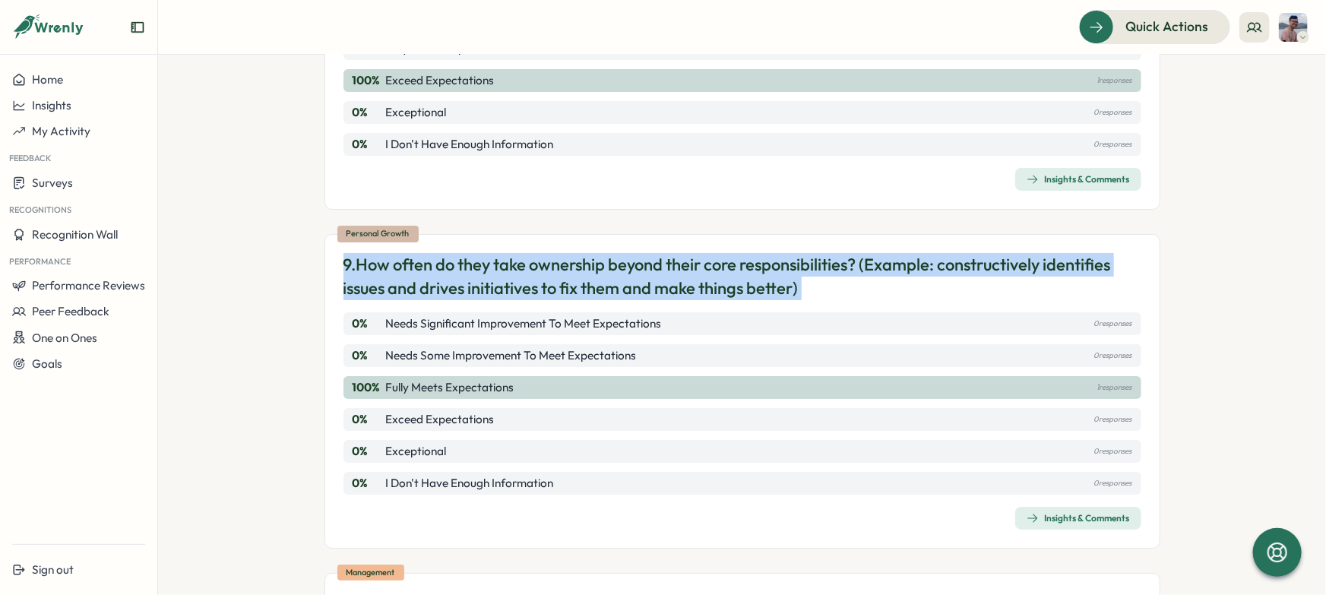
click at [826, 253] on p "9. How often do they take ownership beyond their core responsibilities? (Exampl…" at bounding box center [742, 276] width 798 height 47
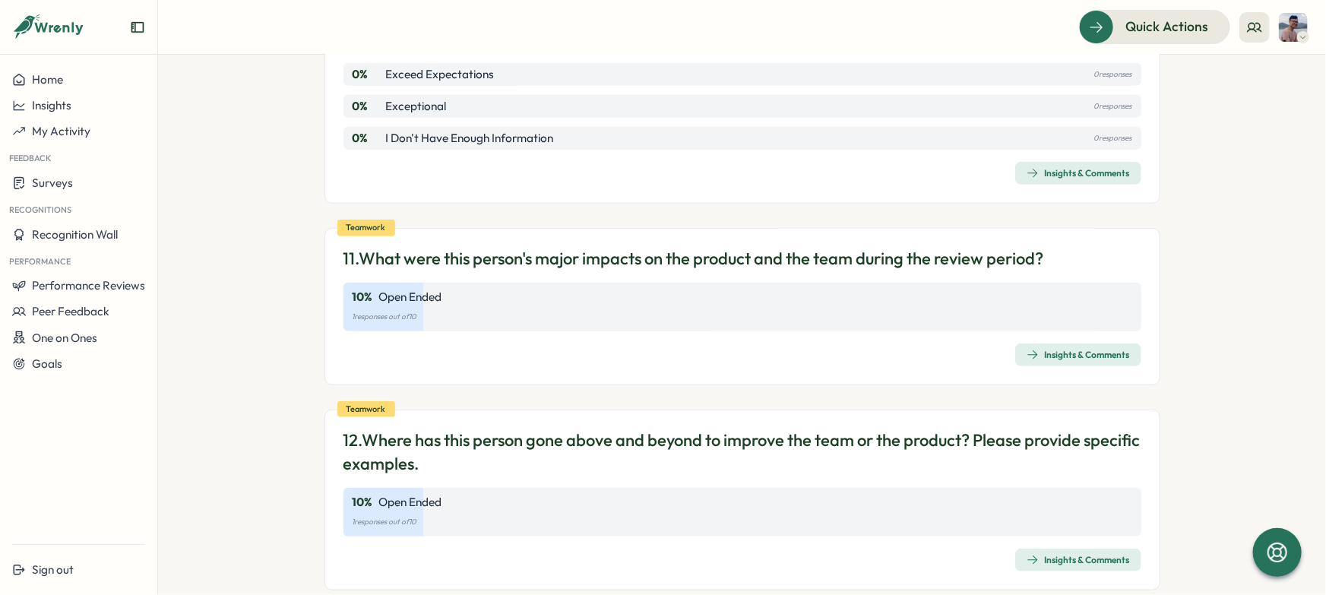
scroll to position [3506, 0]
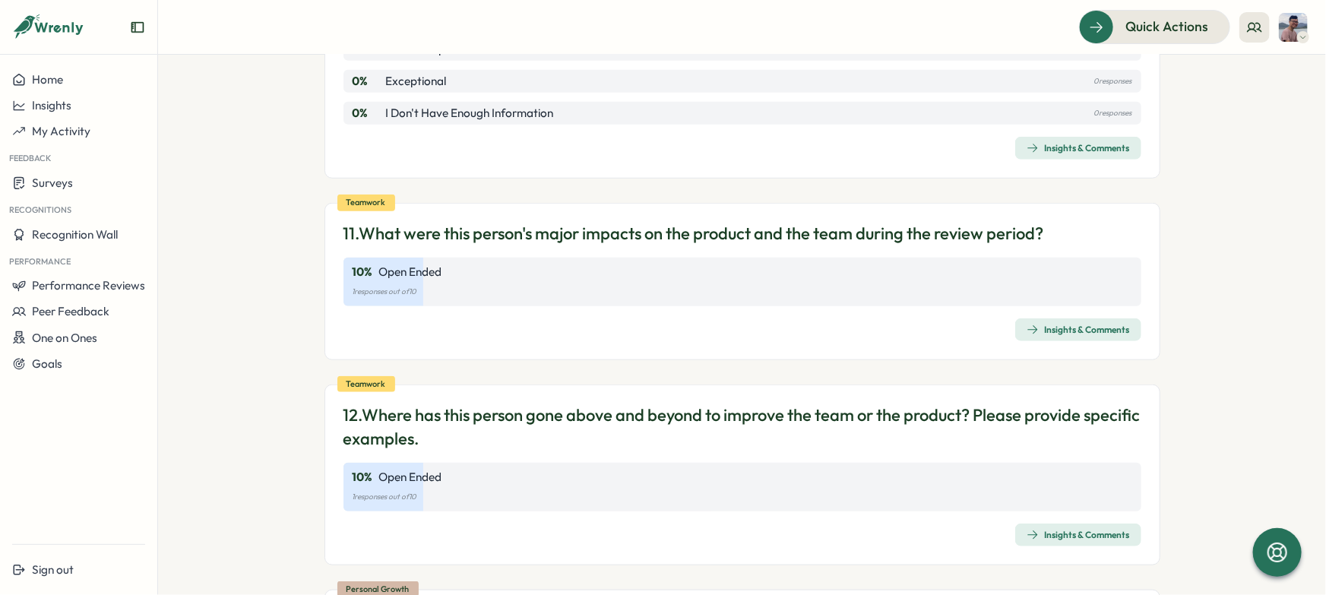
click at [1080, 324] on div "Insights & Comments" at bounding box center [1077, 330] width 103 height 12
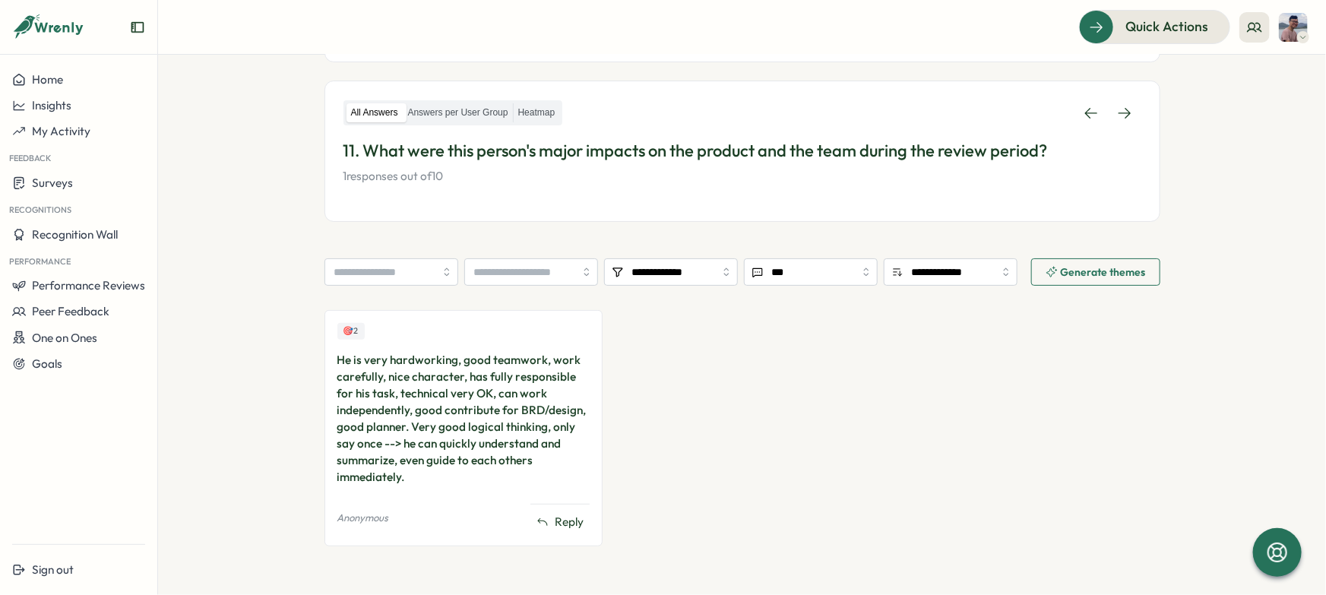
scroll to position [221, 0]
click at [891, 153] on p "11. What were this person's major impacts on the product and the team during th…" at bounding box center [742, 150] width 798 height 24
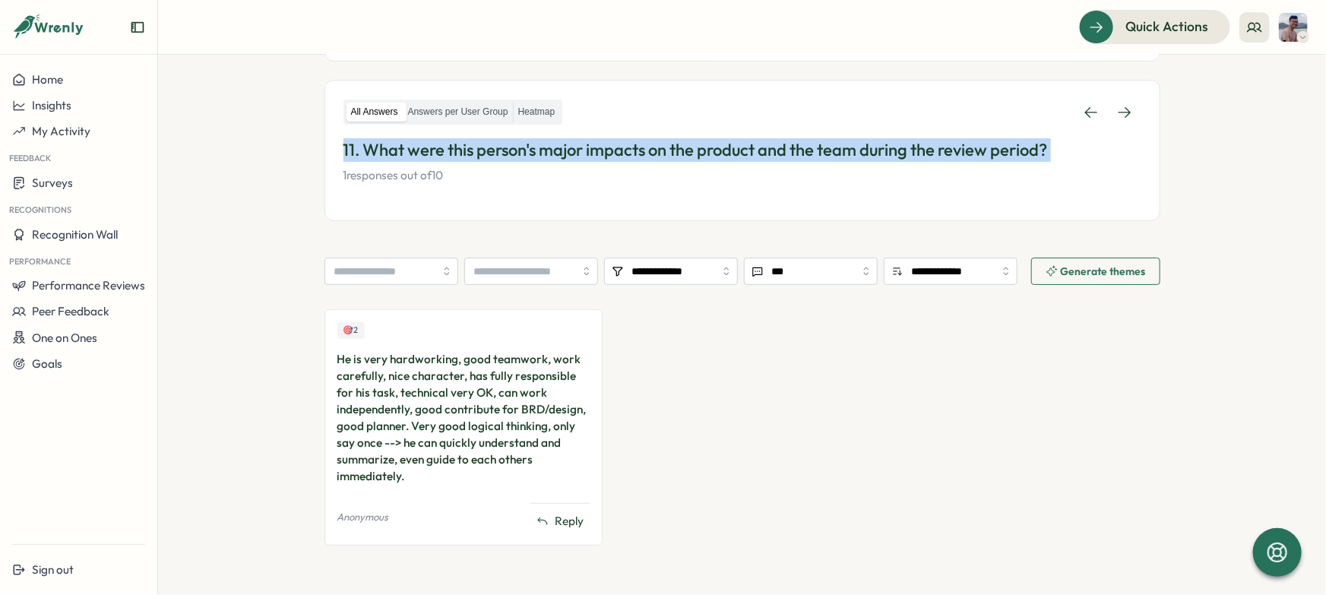
click at [891, 153] on p "11. What were this person's major impacts on the product and the team during th…" at bounding box center [742, 150] width 798 height 24
click at [802, 156] on p "11. What were this person's major impacts on the product and the team during th…" at bounding box center [742, 150] width 798 height 24
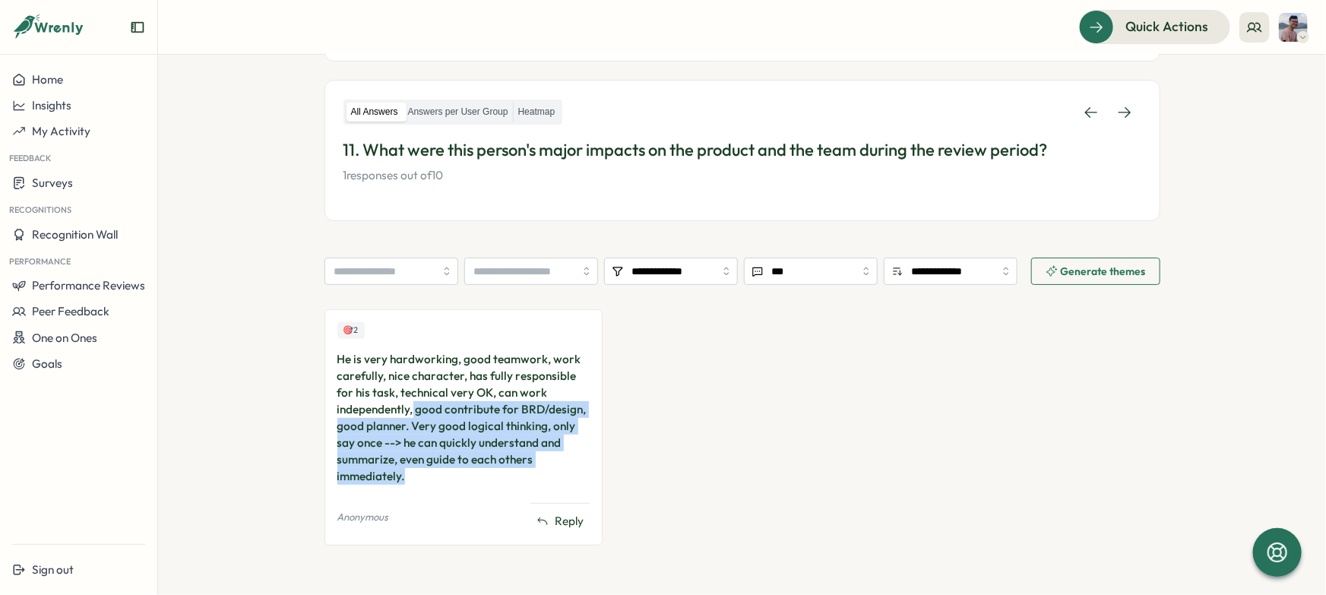
drag, startPoint x: 410, startPoint y: 411, endPoint x: 496, endPoint y: 468, distance: 103.7
click at [496, 468] on div "He is very hardworking, good teamwork, work carefully, nice character, has full…" at bounding box center [463, 418] width 253 height 134
click at [486, 483] on div at bounding box center [486, 483] width 0 height 0
click at [685, 418] on div "🎯 2 He is very hardworking, good teamwork, work carefully, nice character, has …" at bounding box center [742, 434] width 836 height 251
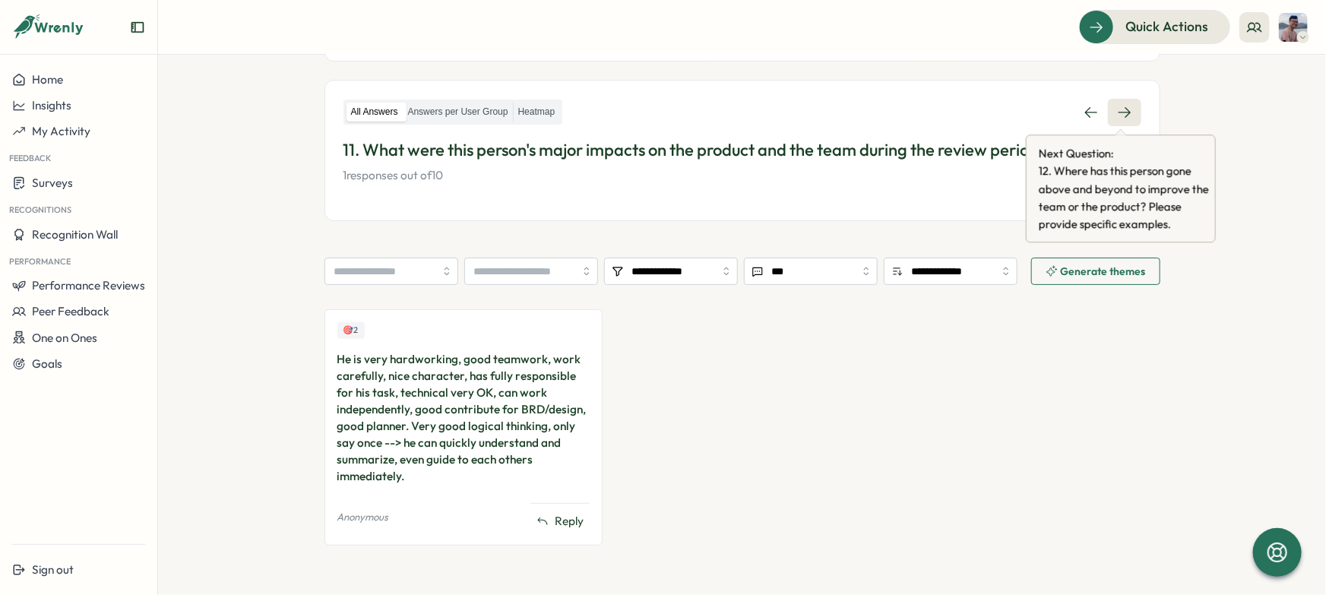
click at [1108, 106] on link at bounding box center [1124, 112] width 33 height 27
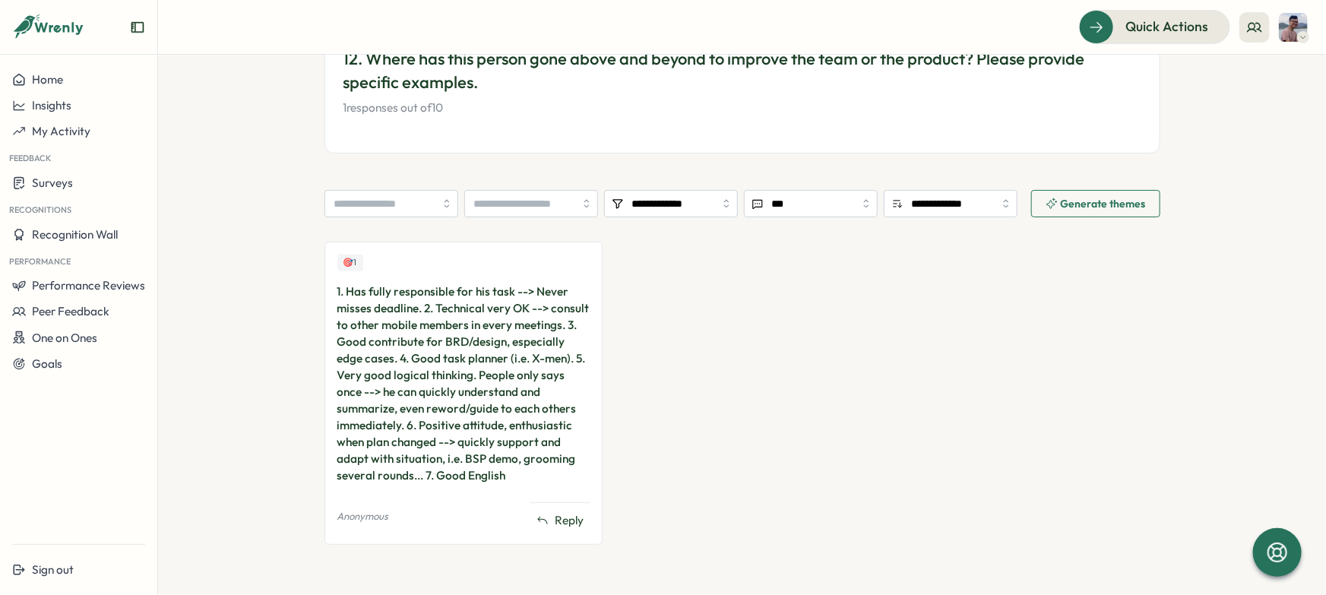
scroll to position [311, 0]
drag, startPoint x: 557, startPoint y: 327, endPoint x: 450, endPoint y: 364, distance: 113.4
click at [450, 364] on div "1. Has fully responsible for his task --> Never misses deadline. 2. Technical v…" at bounding box center [463, 383] width 253 height 201
click at [559, 415] on div "1. Has fully responsible for his task --> Never misses deadline. 2. Technical v…" at bounding box center [463, 383] width 253 height 201
click at [460, 424] on div "1. Has fully responsible for his task --> Never misses deadline. 2. Technical v…" at bounding box center [463, 383] width 253 height 201
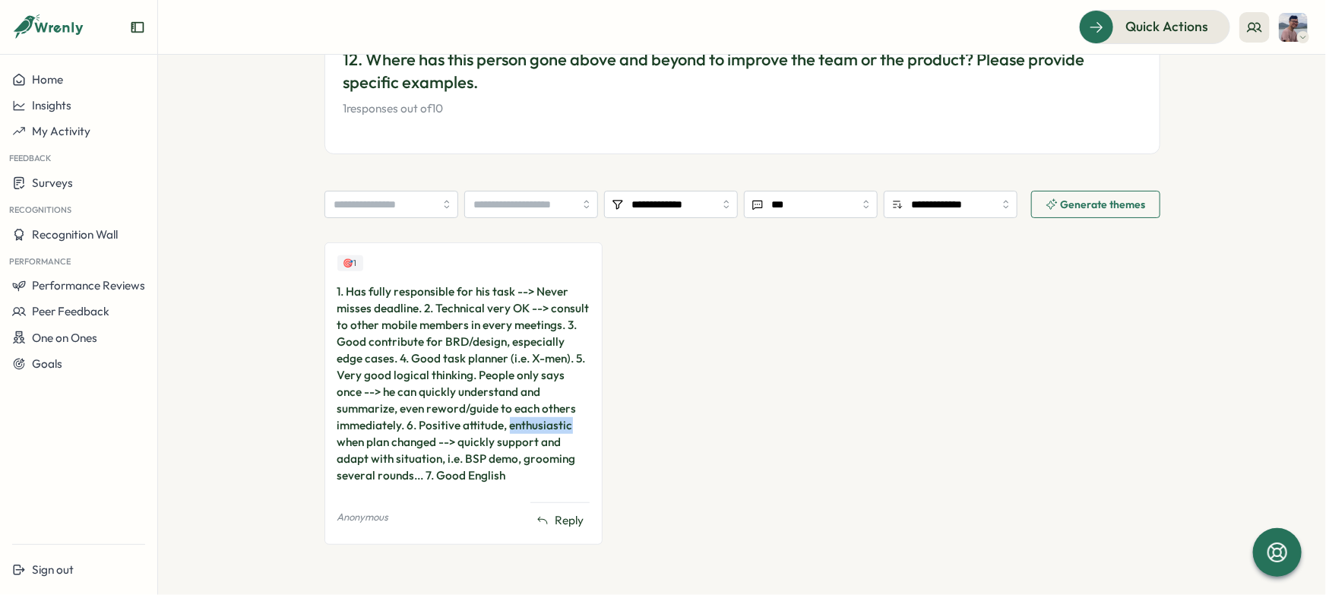
click at [460, 424] on div "1. Has fully responsible for his task --> Never misses deadline. 2. Technical v…" at bounding box center [463, 383] width 253 height 201
click at [451, 396] on div at bounding box center [451, 396] width 0 height 0
click at [489, 470] on div "1. Has fully responsible for his task --> Never misses deadline. 2. Technical v…" at bounding box center [463, 383] width 253 height 201
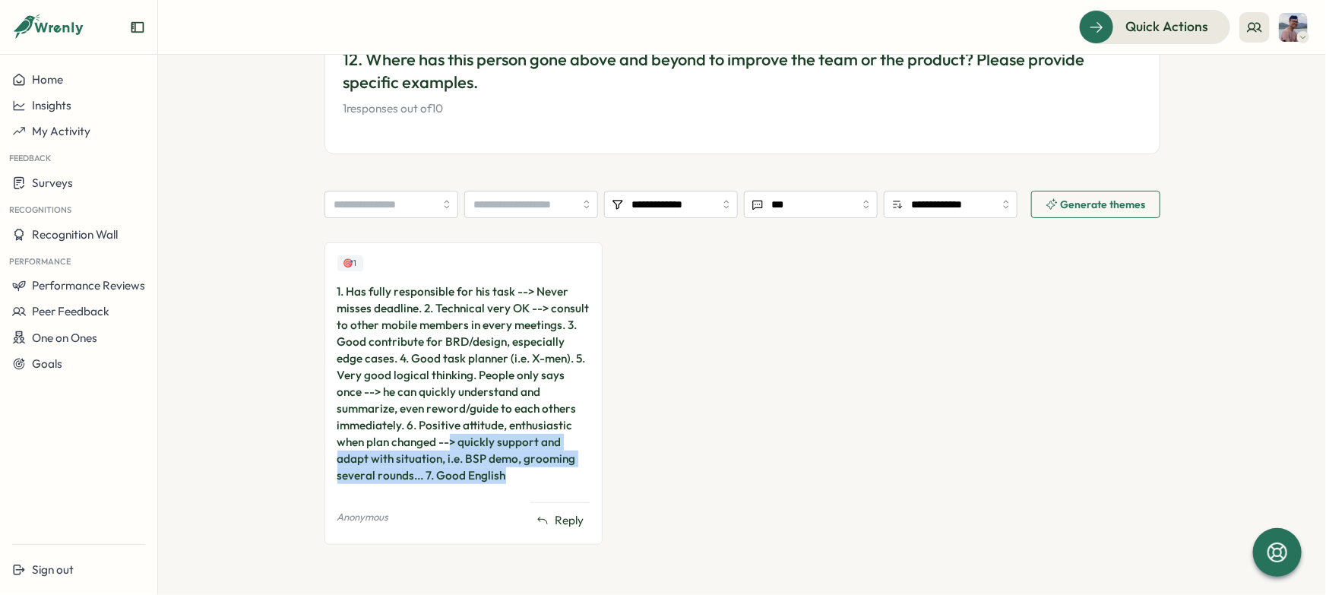
drag, startPoint x: 392, startPoint y: 444, endPoint x: 541, endPoint y: 476, distance: 152.1
click at [541, 476] on div "1. Has fully responsible for his task --> Never misses deadline. 2. Technical v…" at bounding box center [463, 383] width 253 height 201
click at [531, 483] on div at bounding box center [531, 483] width 0 height 0
click at [697, 416] on div "🎯 1 1. Has fully responsible for his task --> Never misses deadline. 2. Technic…" at bounding box center [742, 401] width 836 height 318
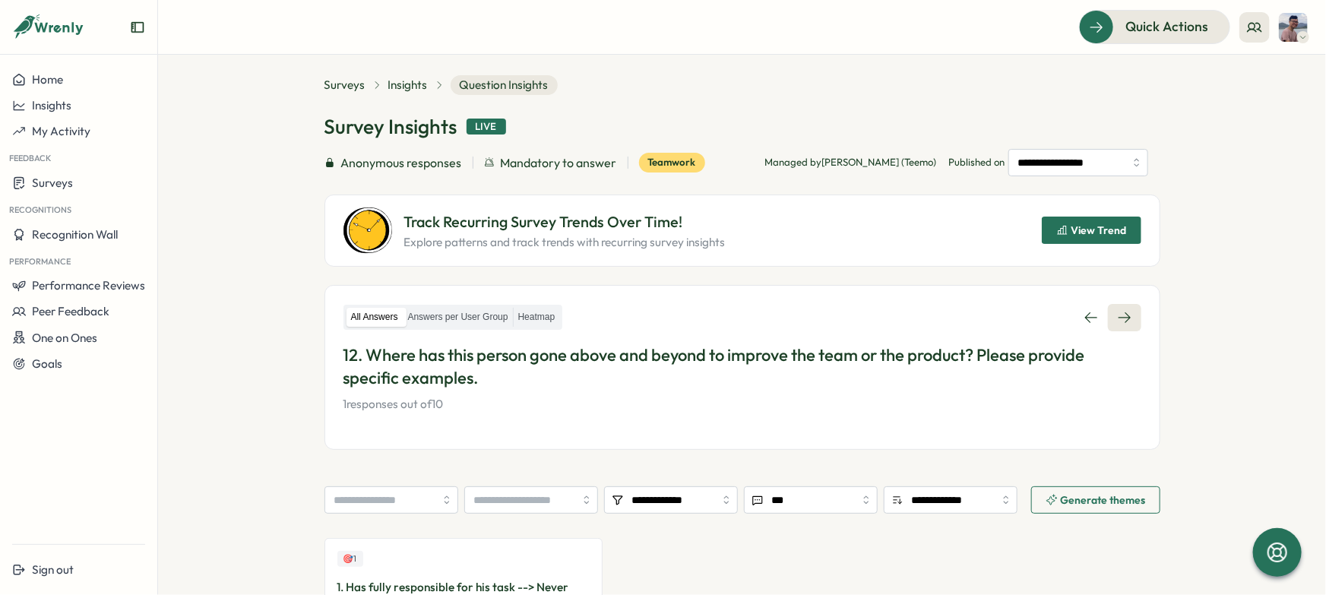
click at [1115, 307] on link at bounding box center [1124, 317] width 33 height 27
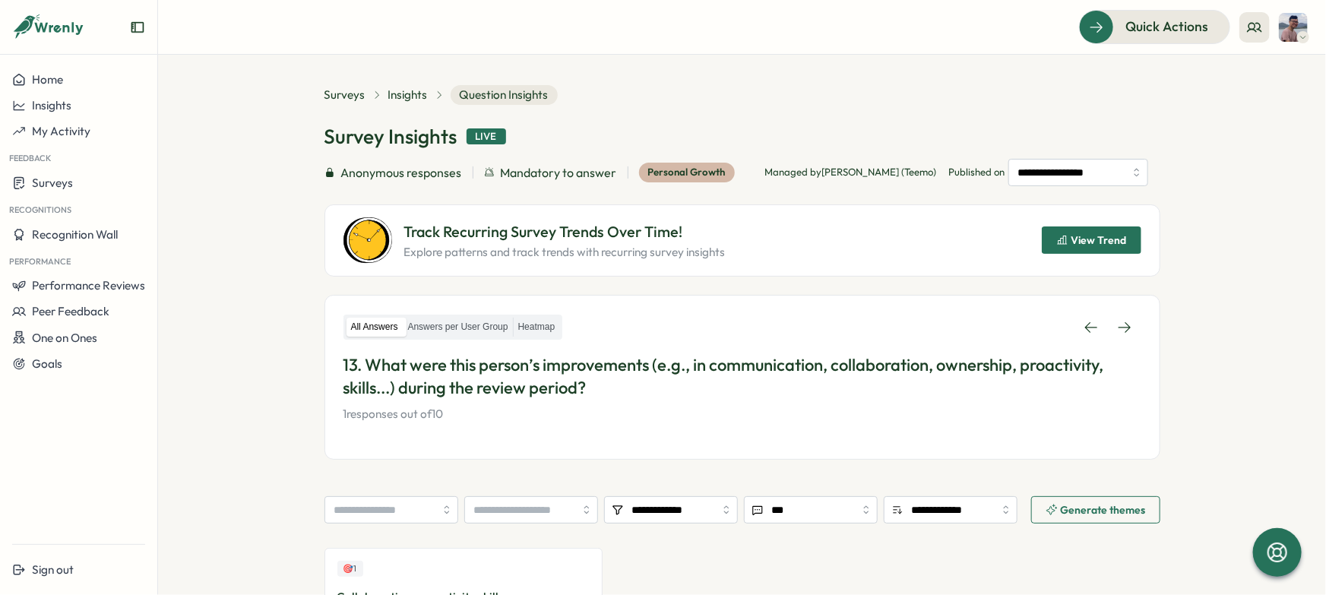
scroll to position [191, 0]
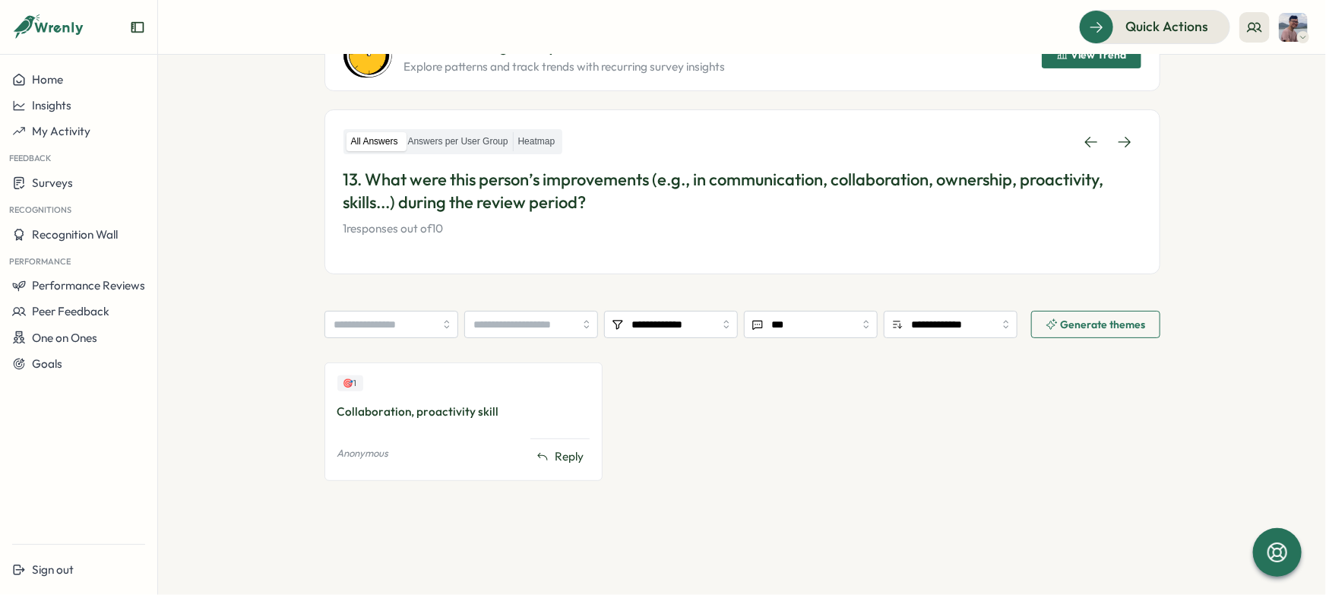
click at [447, 411] on div "Collaboration, proactivity skill" at bounding box center [463, 411] width 253 height 17
click at [437, 419] on div at bounding box center [437, 419] width 0 height 0
click at [691, 409] on div "🎯 1 Collaboration, proactivity skill Anonymous Reply" at bounding box center [742, 429] width 836 height 134
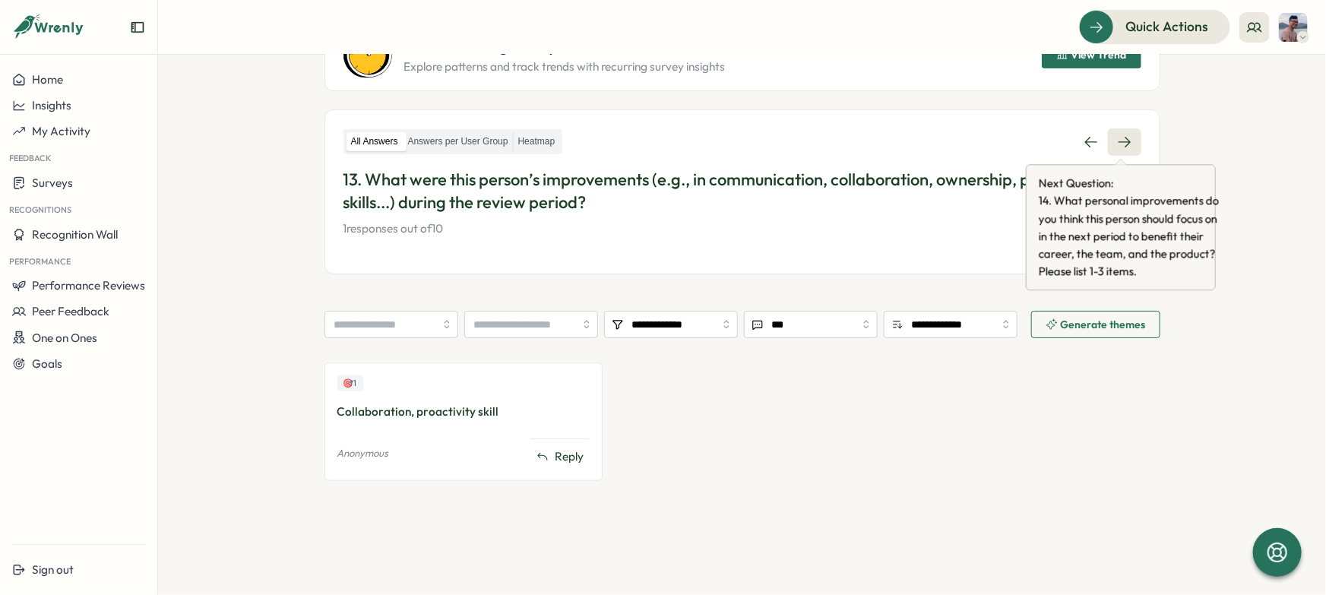
click at [1127, 140] on icon at bounding box center [1124, 141] width 15 height 15
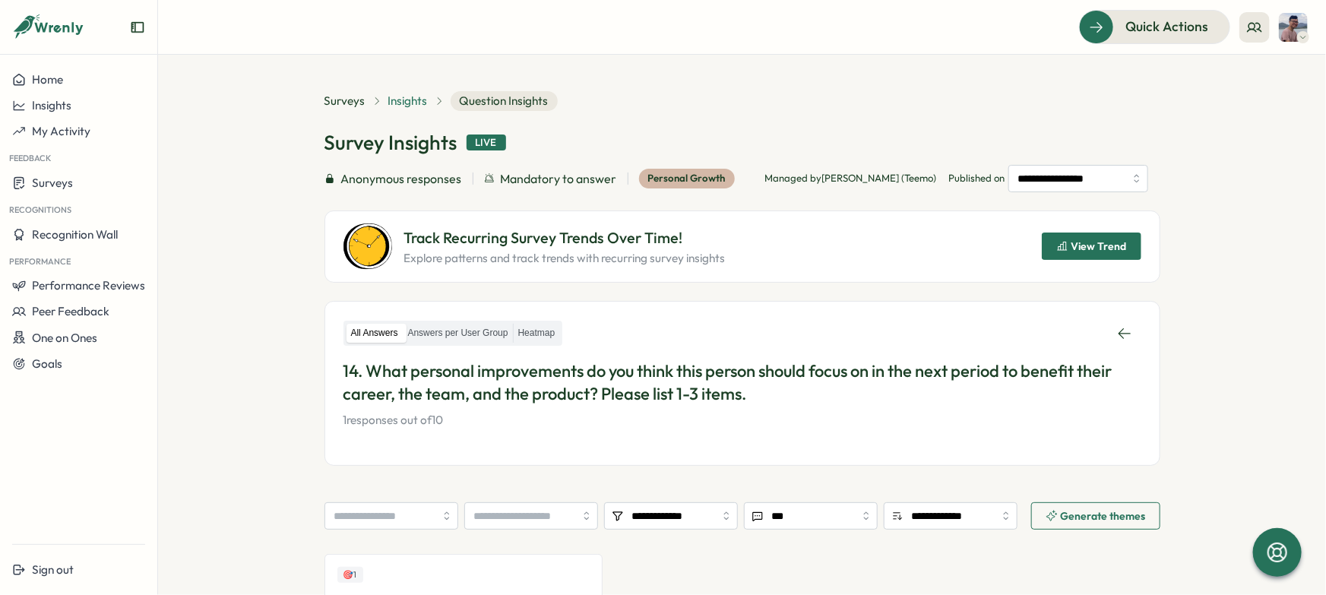
click at [401, 104] on span "Insights" at bounding box center [408, 101] width 40 height 17
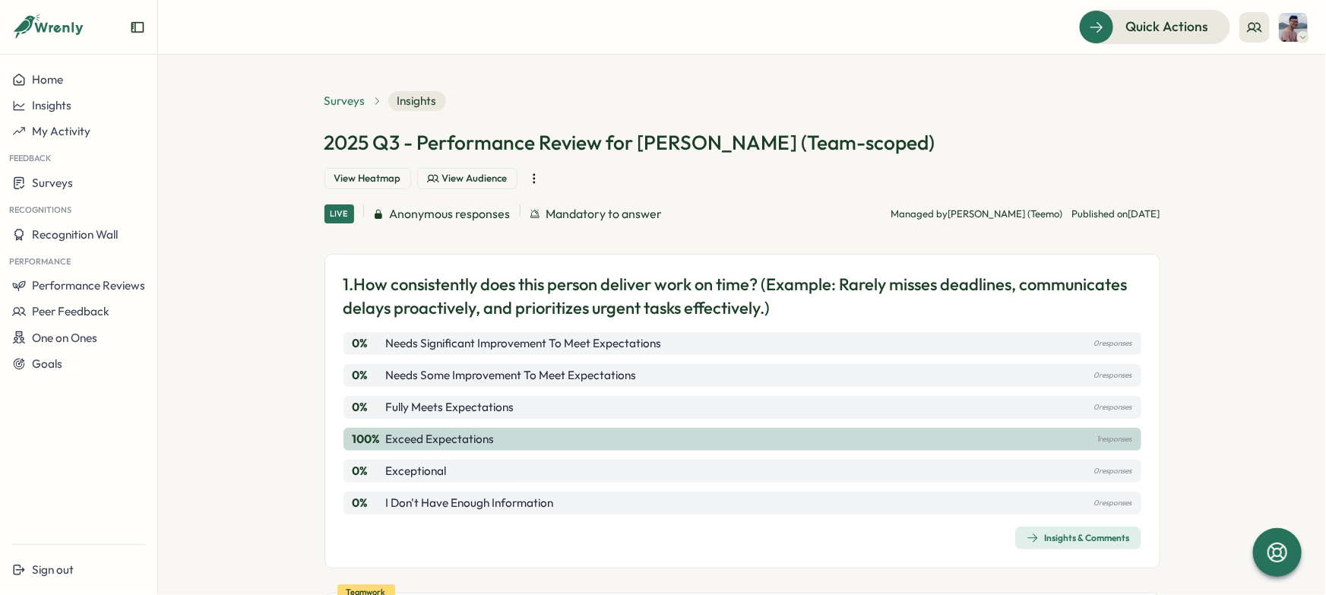
click at [356, 100] on span "Surveys" at bounding box center [344, 101] width 41 height 17
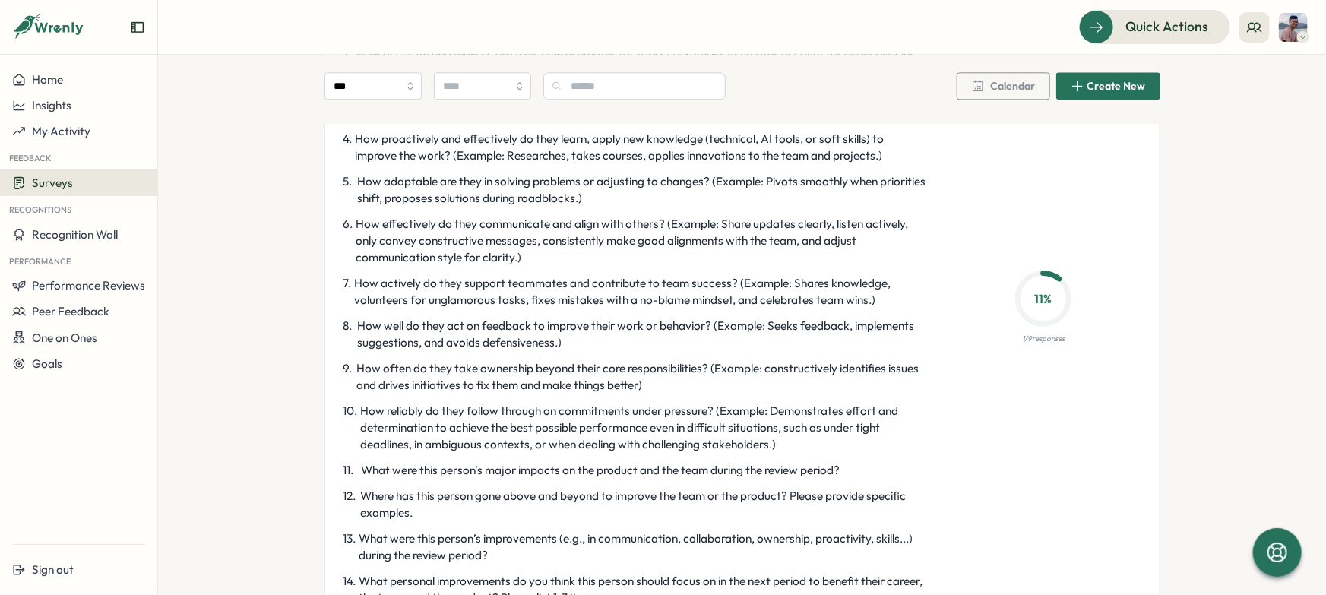
scroll to position [4916, 0]
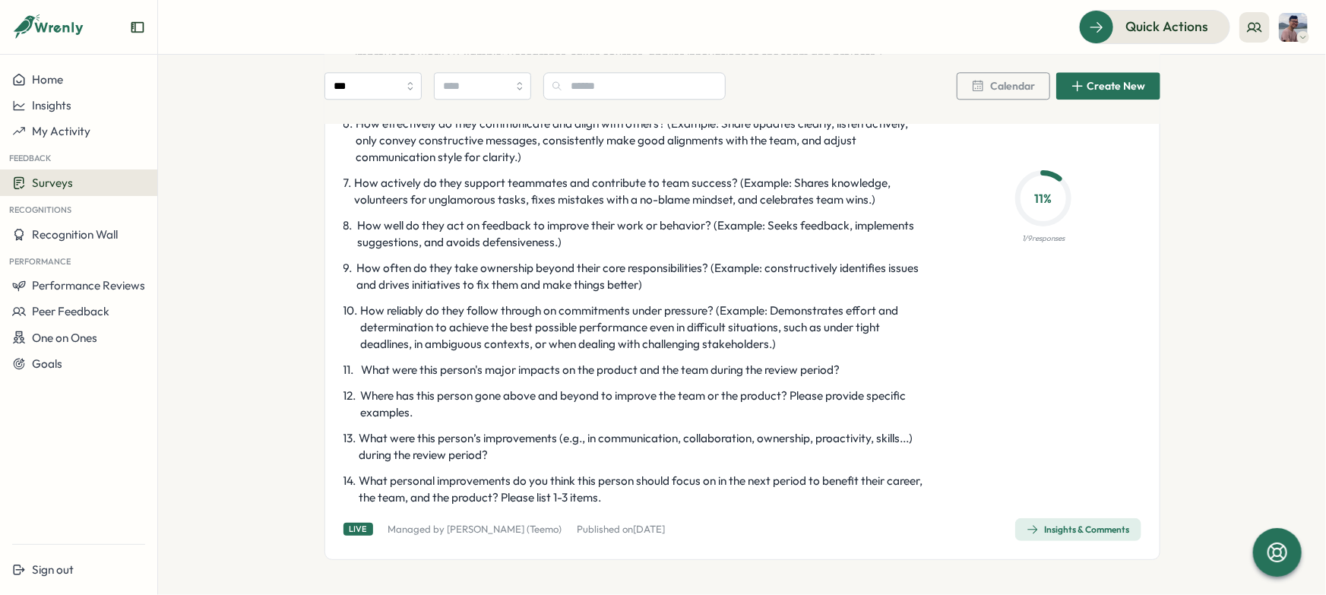
click at [1119, 523] on div "Insights & Comments" at bounding box center [1077, 529] width 103 height 12
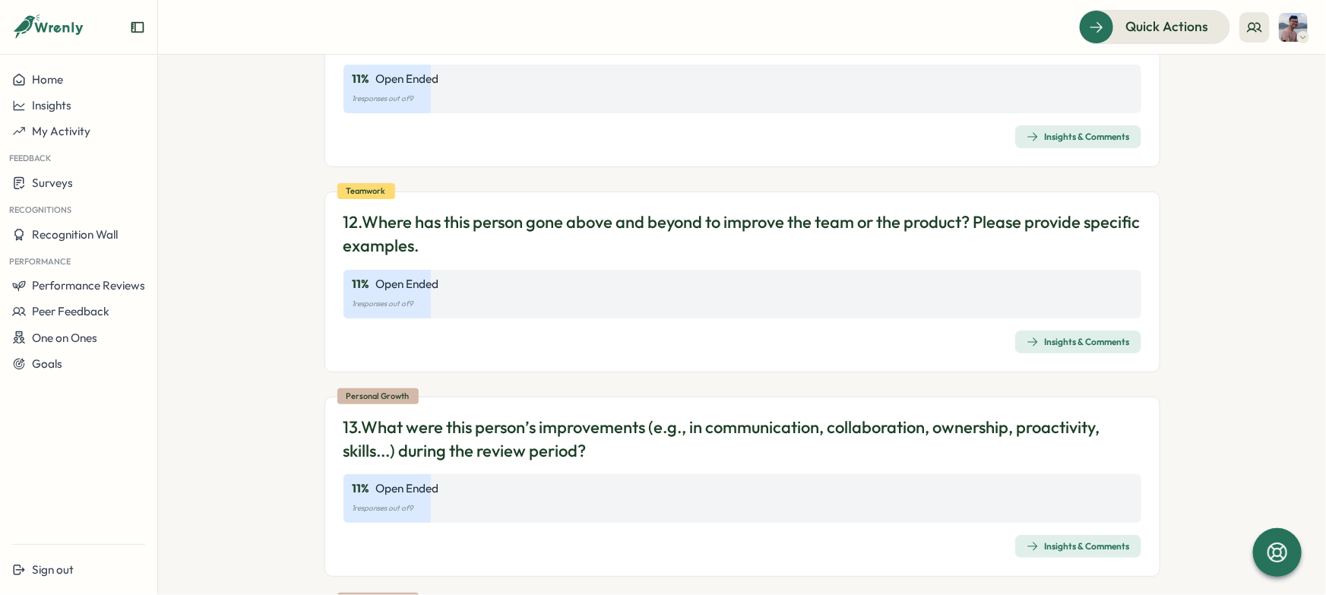
scroll to position [3869, 0]
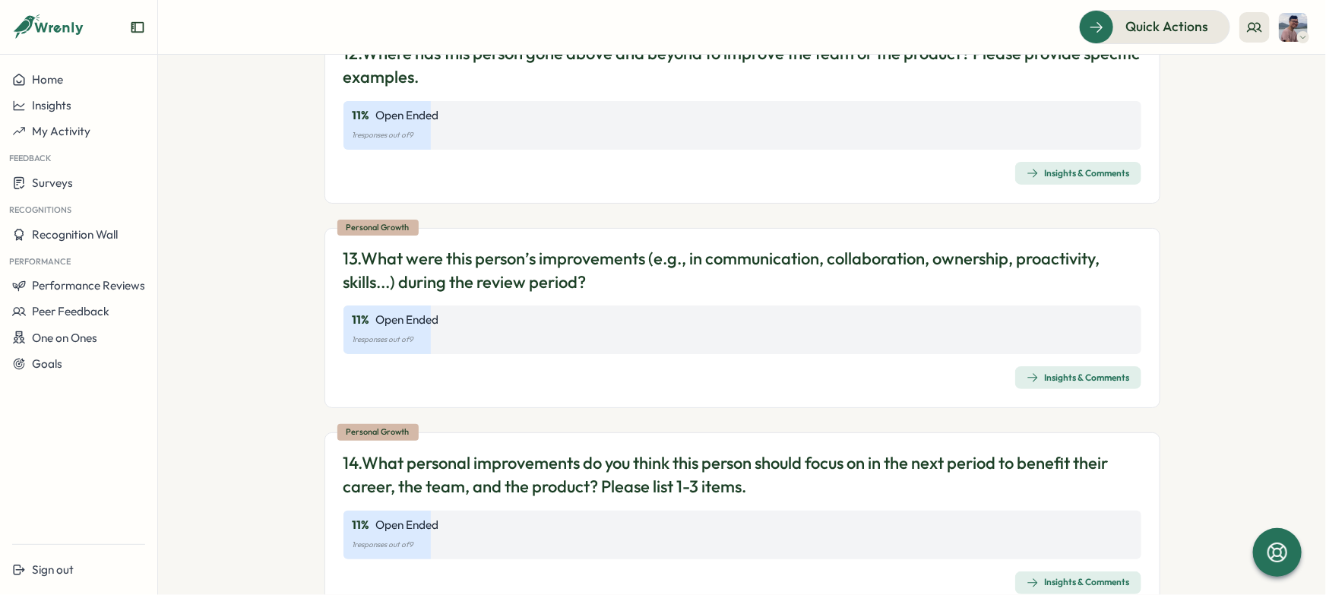
click at [1048, 372] on div "Insights & Comments" at bounding box center [1077, 378] width 103 height 12
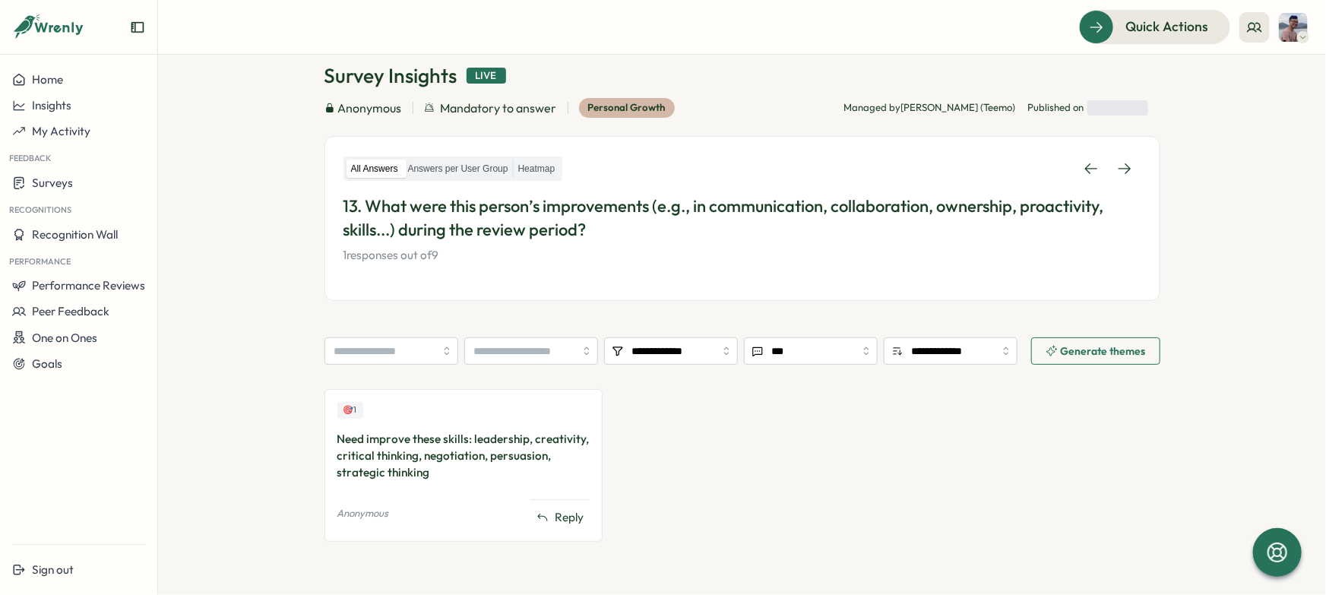
scroll to position [94, 0]
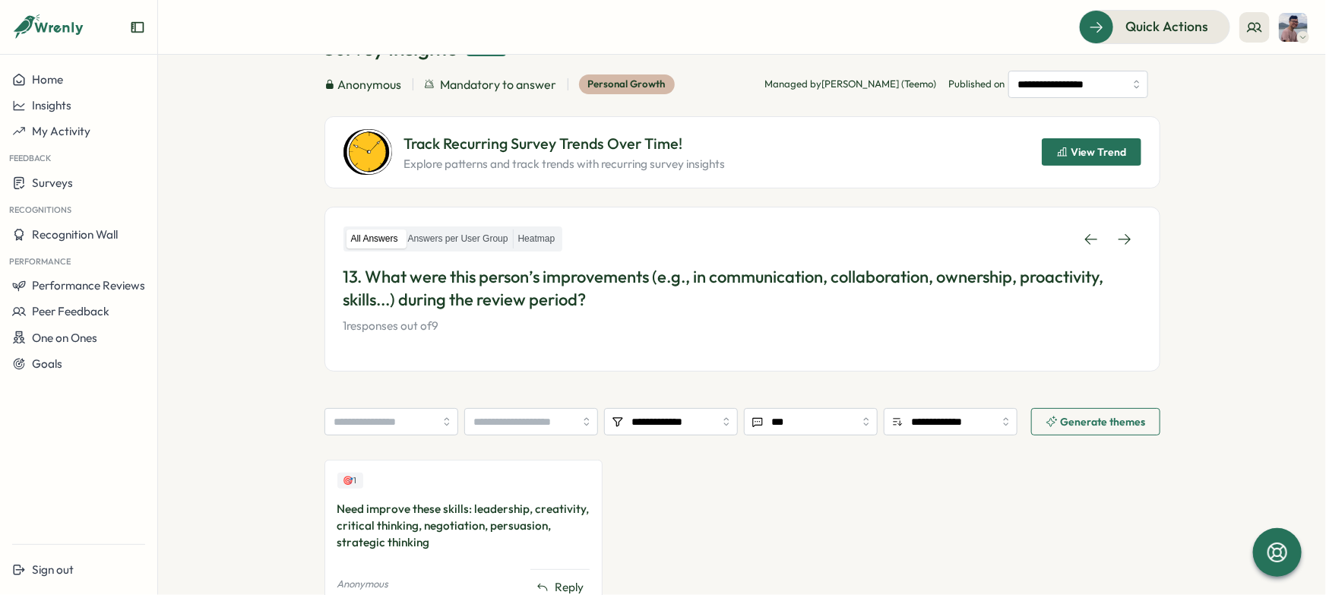
click at [552, 508] on div "Need improve these skills: leadership, creativity, critical thinking, negotiati…" at bounding box center [463, 526] width 253 height 50
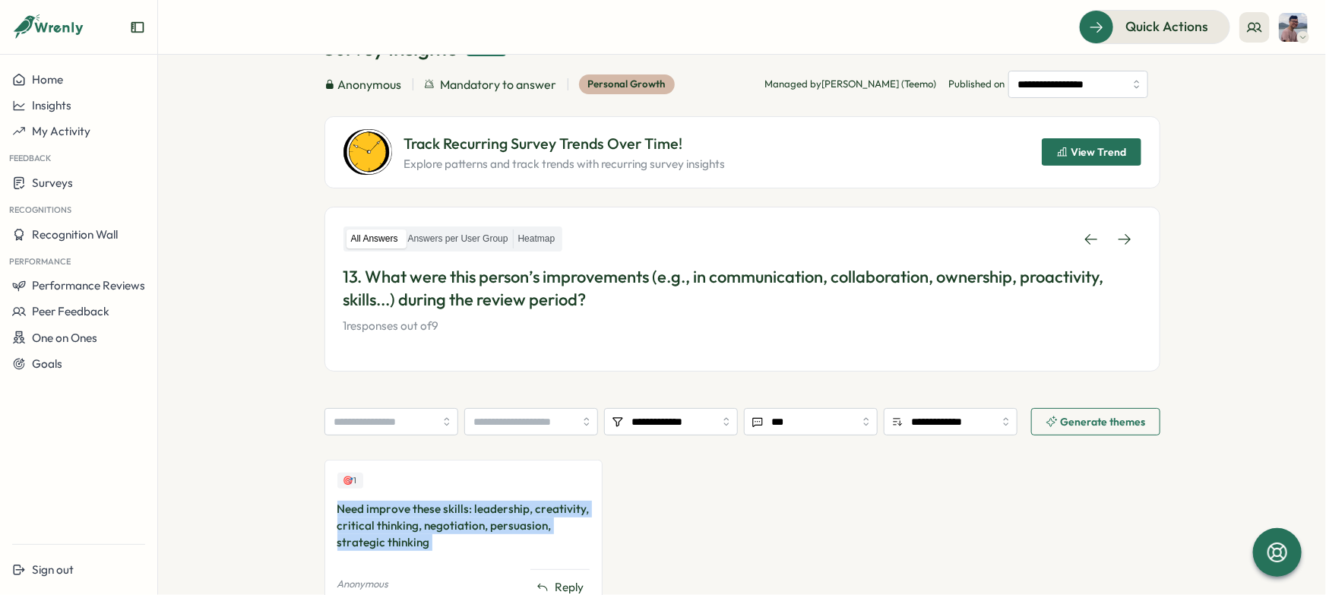
click at [552, 508] on div "Need improve these skills: leadership, creativity, critical thinking, negotiati…" at bounding box center [463, 526] width 253 height 50
click at [542, 479] on div at bounding box center [542, 479] width 0 height 0
click at [645, 508] on div "🎯 1 Need improve these skills: leadership, creativity, critical thinking, negot…" at bounding box center [742, 543] width 836 height 167
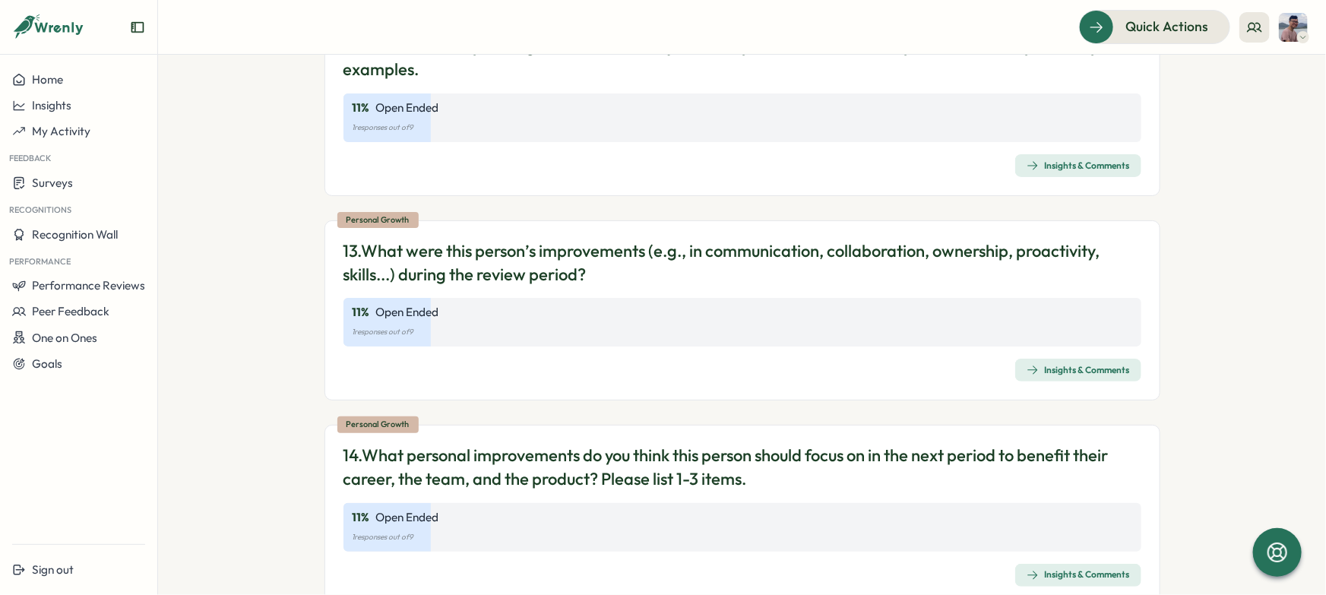
scroll to position [3886, 0]
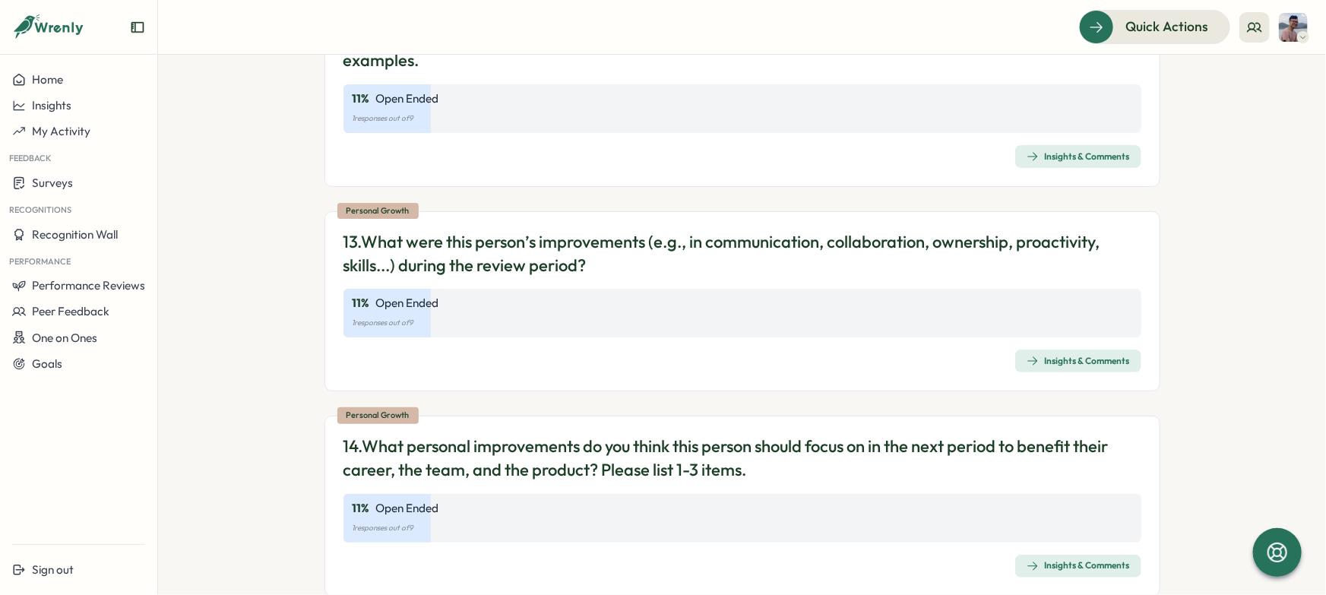
click at [1084, 560] on div "Insights & Comments" at bounding box center [1077, 566] width 103 height 12
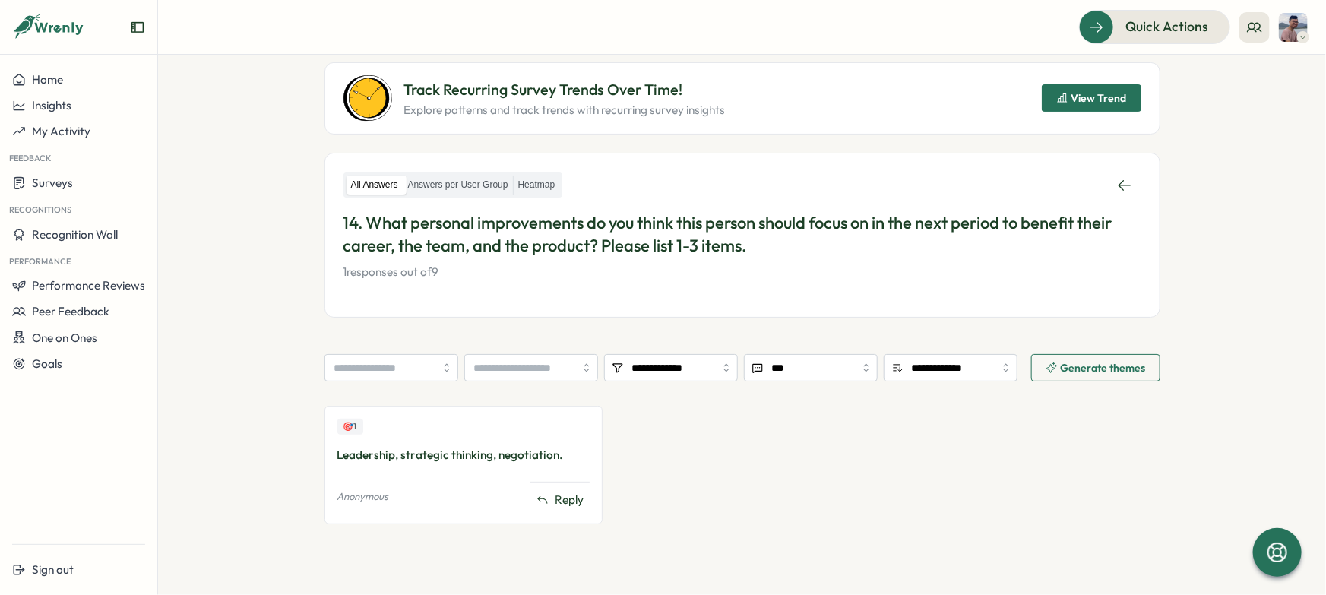
scroll to position [191, 0]
